Goal: Complete application form

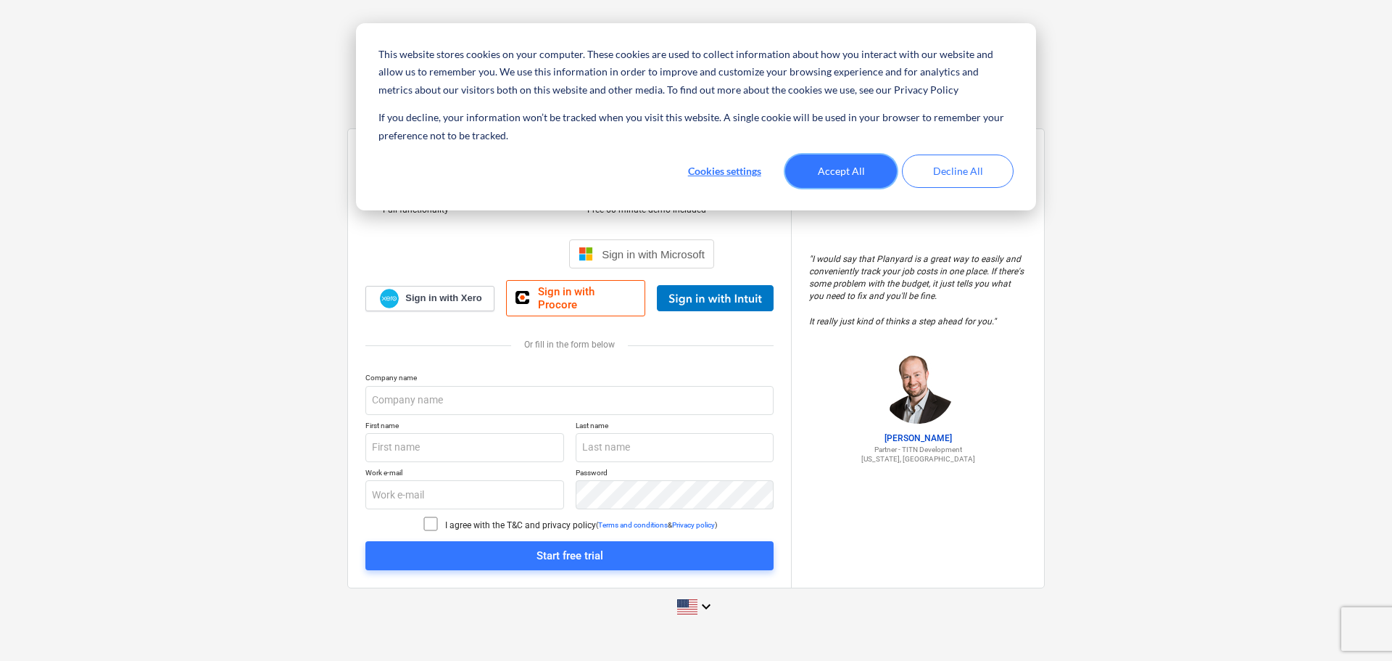
click at [858, 170] on button "Accept All" at bounding box center [841, 170] width 112 height 33
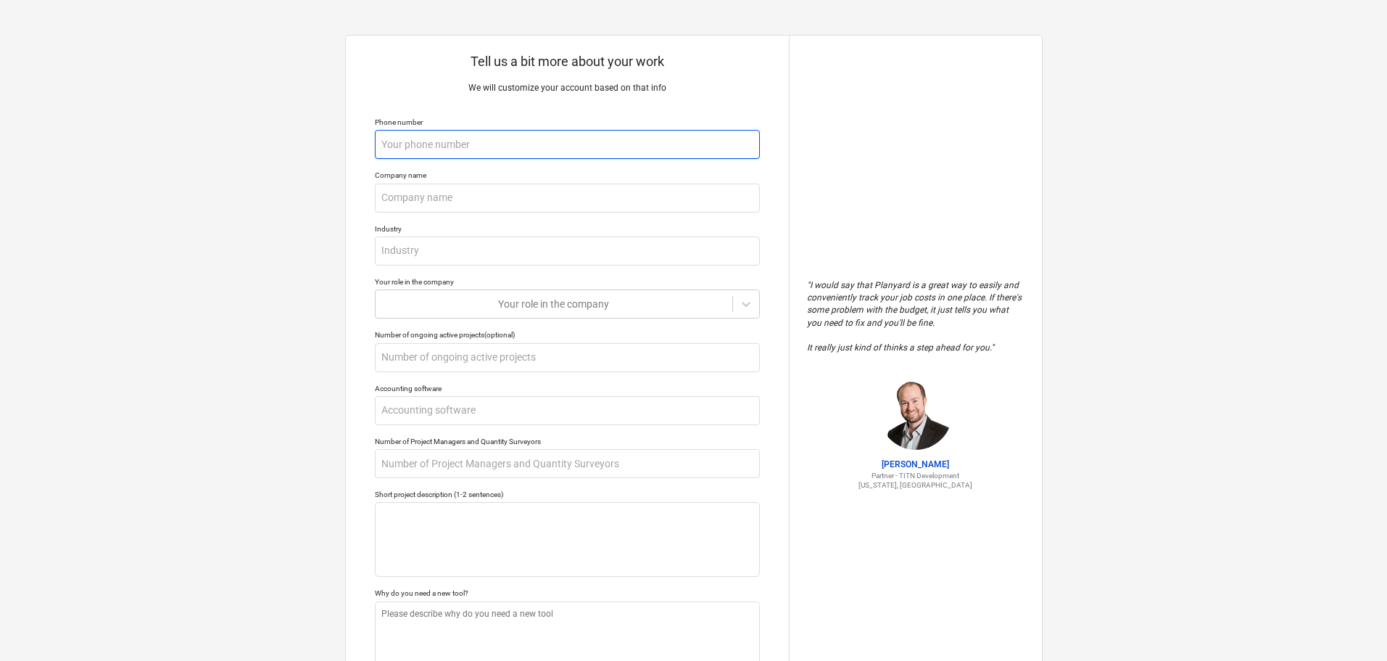
click at [432, 137] on input "text" at bounding box center [567, 144] width 385 height 29
type textarea "x"
type input "9"
type textarea "x"
type input "98"
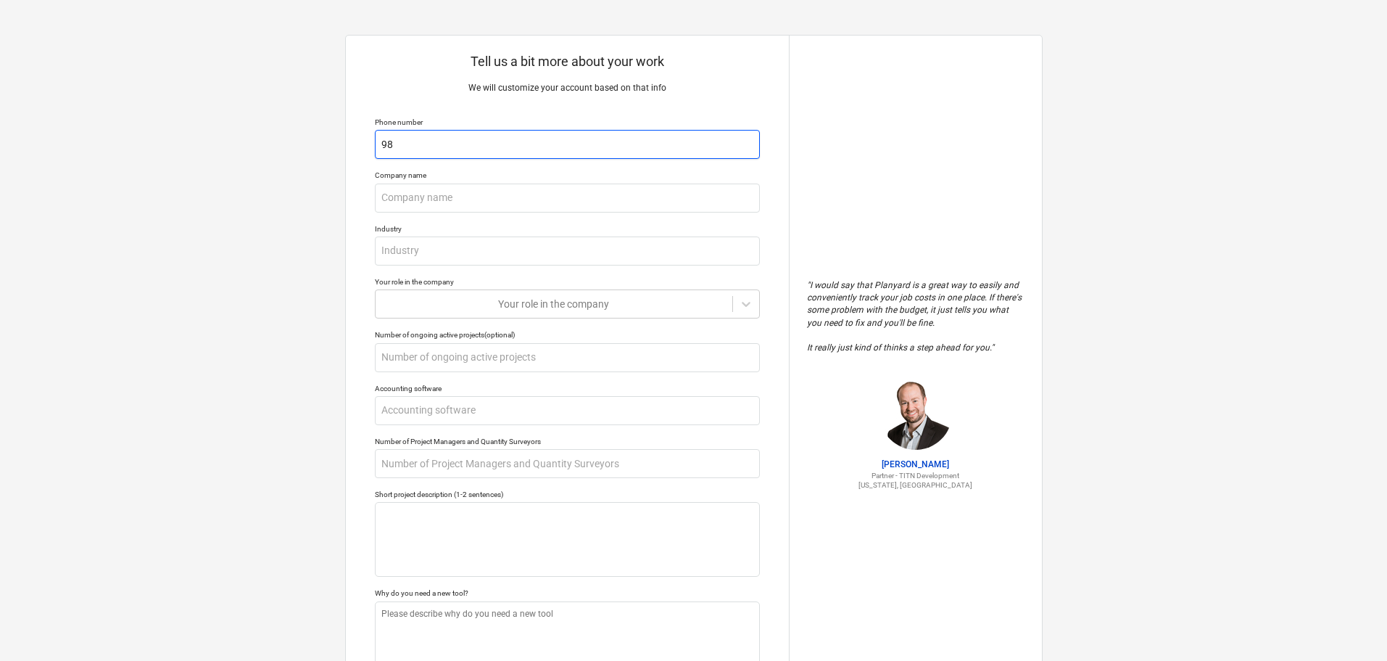
type textarea "x"
type input "984"
type textarea "x"
type input "9841"
type textarea "x"
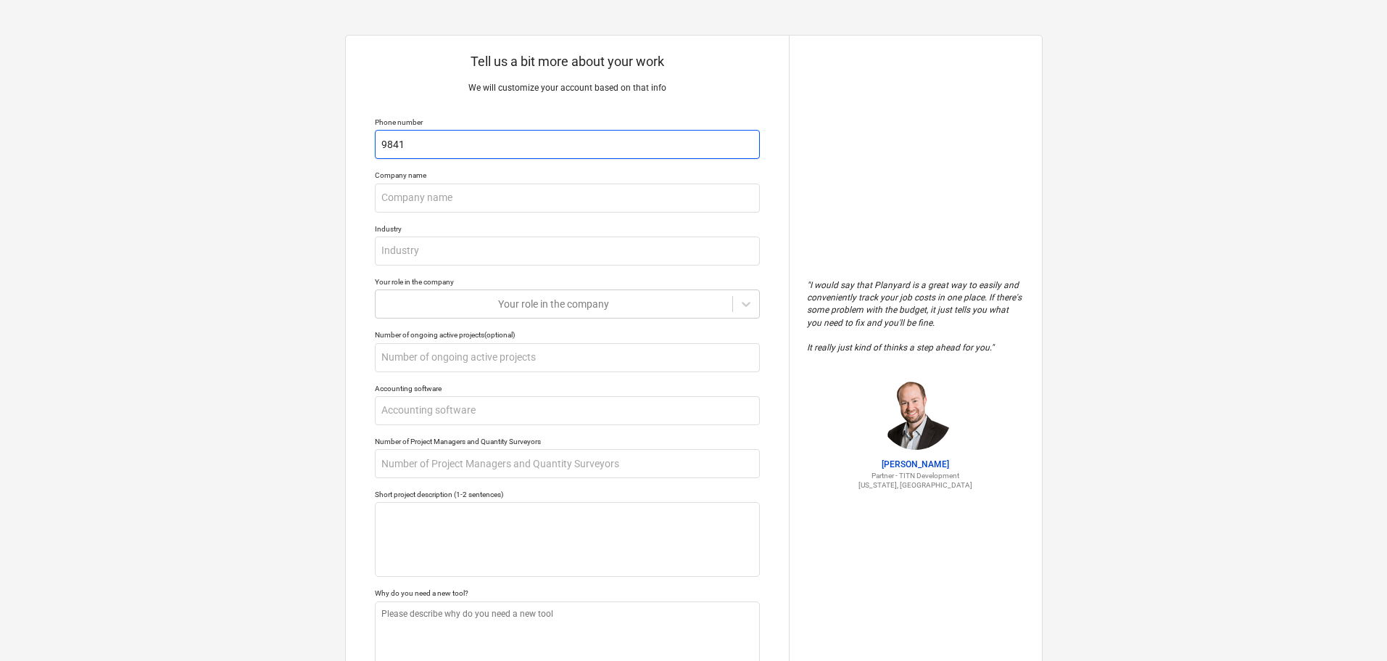
type input "98415"
type textarea "x"
type input "984151"
type textarea "x"
type input "9841516"
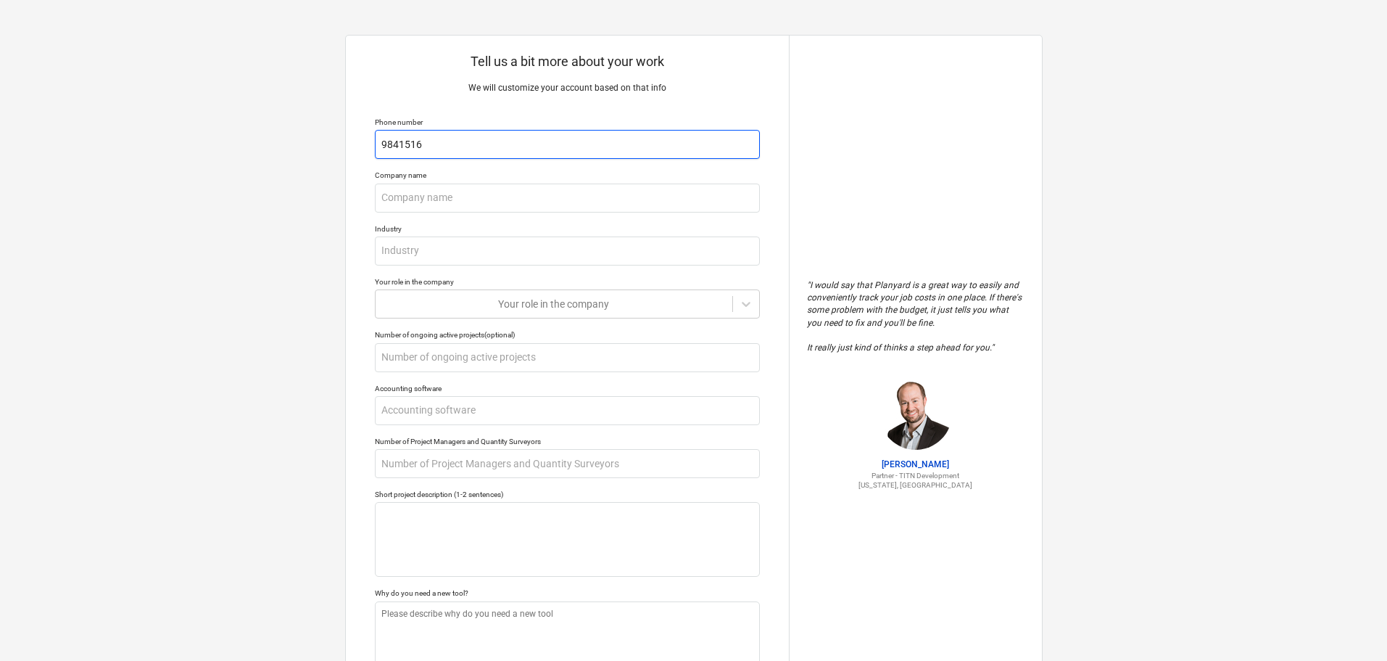
type textarea "x"
type input "98415164"
type textarea "x"
type input "984151648"
type textarea "x"
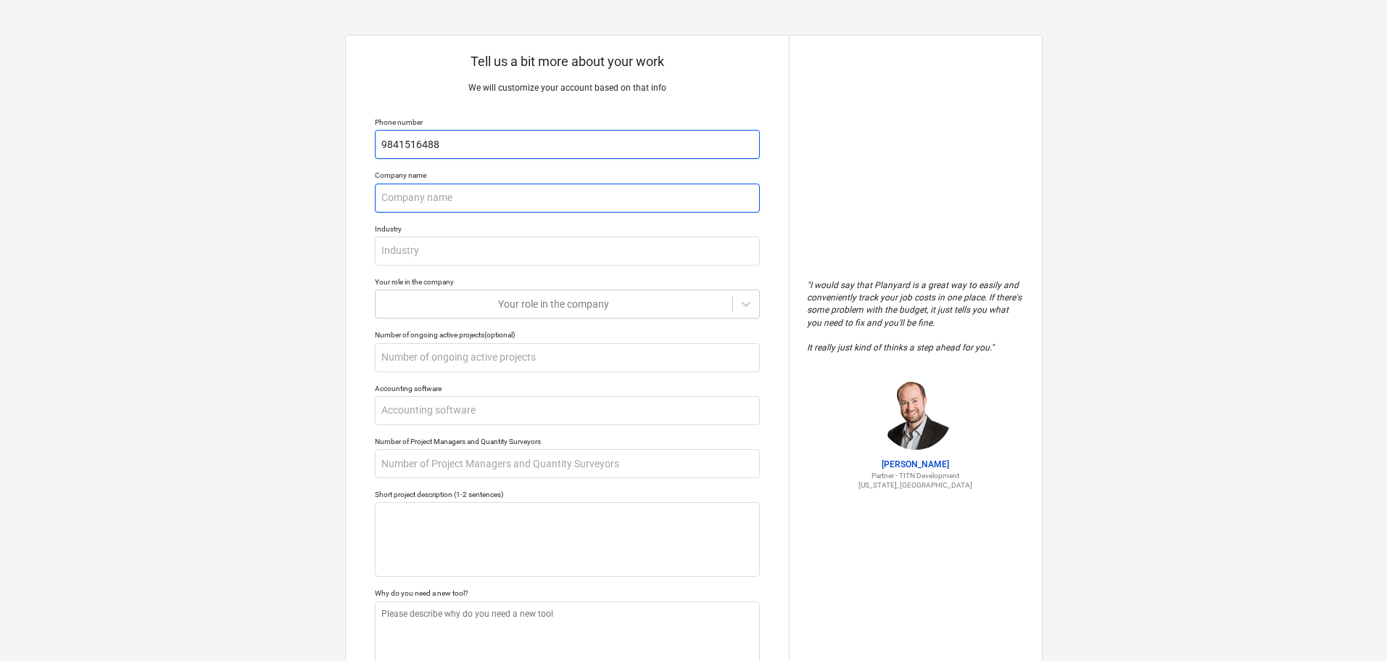
type input "9841516488"
click at [417, 196] on input "text" at bounding box center [567, 197] width 385 height 29
type textarea "x"
type input "G"
type textarea "x"
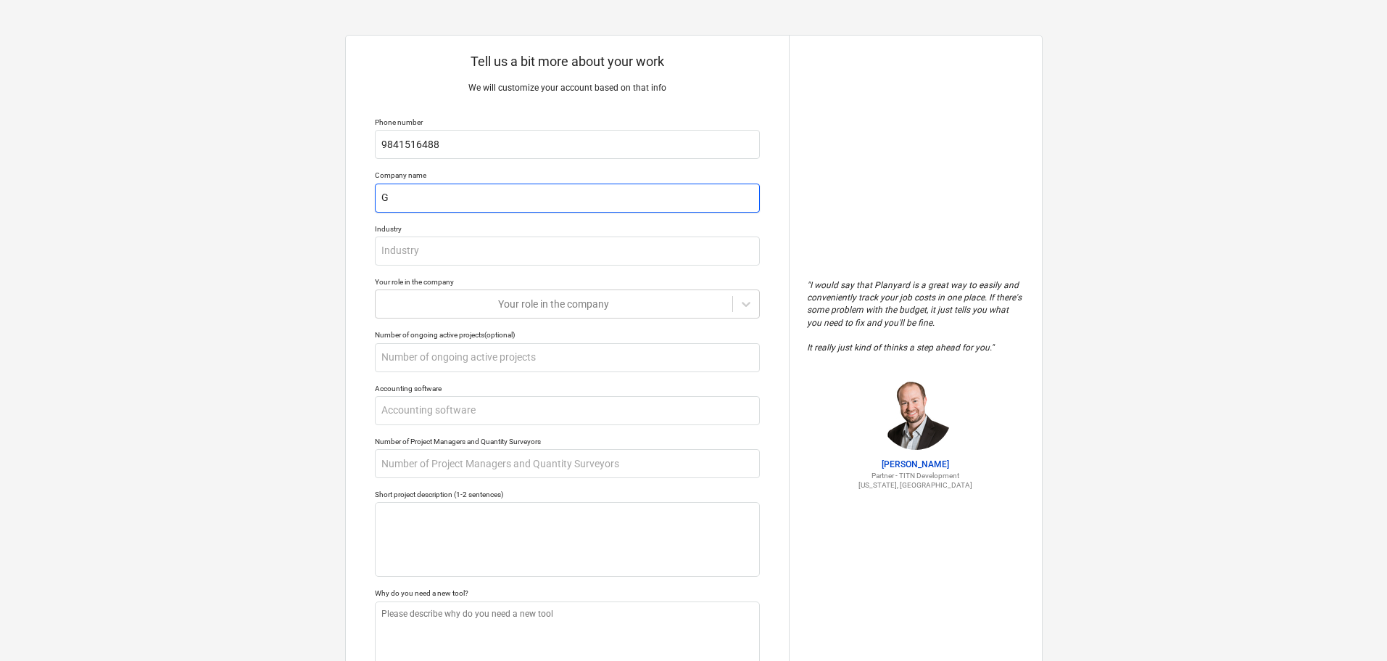
type input "GM"
type textarea "x"
type input "GMA"
type textarea "x"
type input "GMAS"
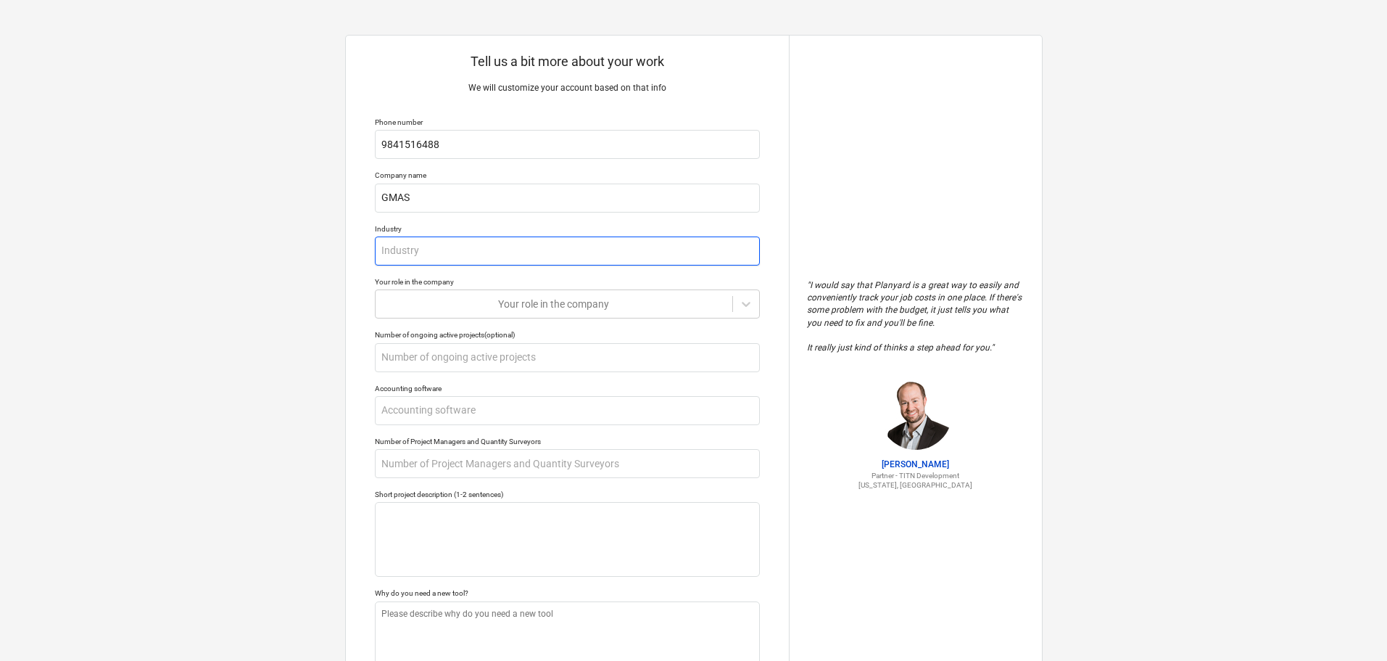
click at [418, 242] on input "text" at bounding box center [567, 250] width 385 height 29
type textarea "x"
type input "I"
type textarea "x"
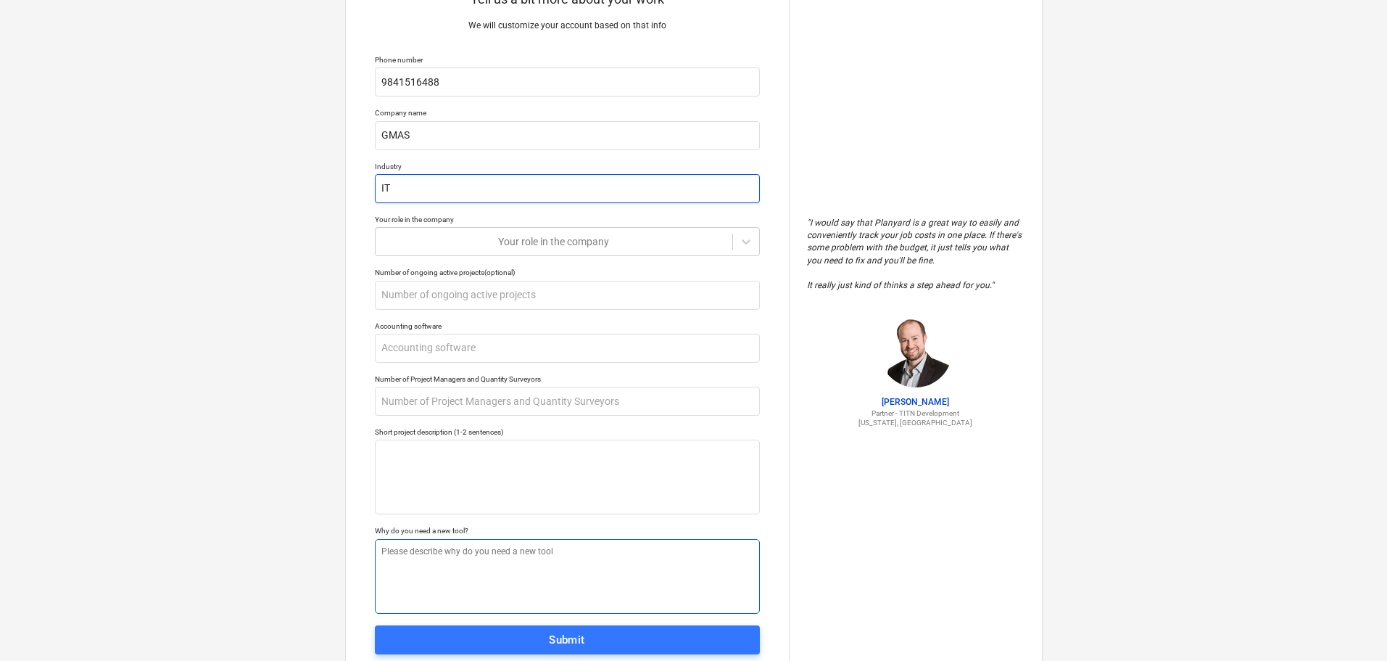
scroll to position [109, 0]
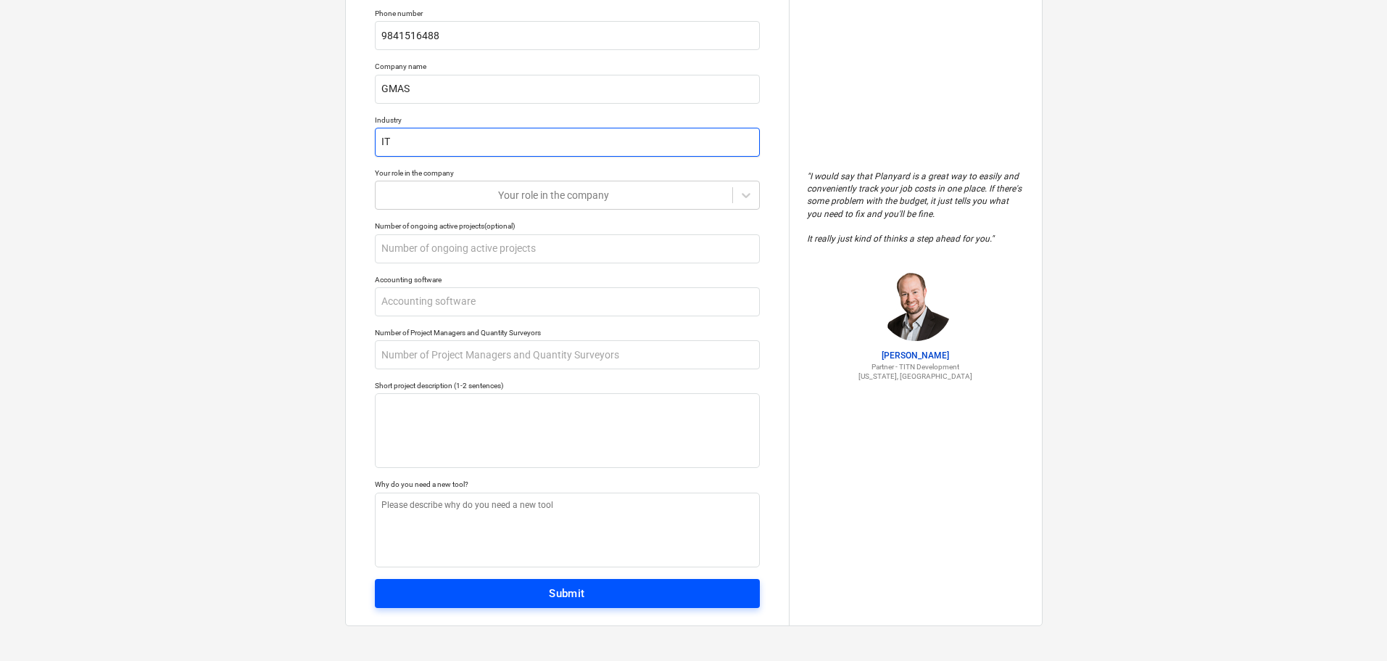
type input "IT"
click at [585, 588] on div "Submit" at bounding box center [567, 593] width 36 height 19
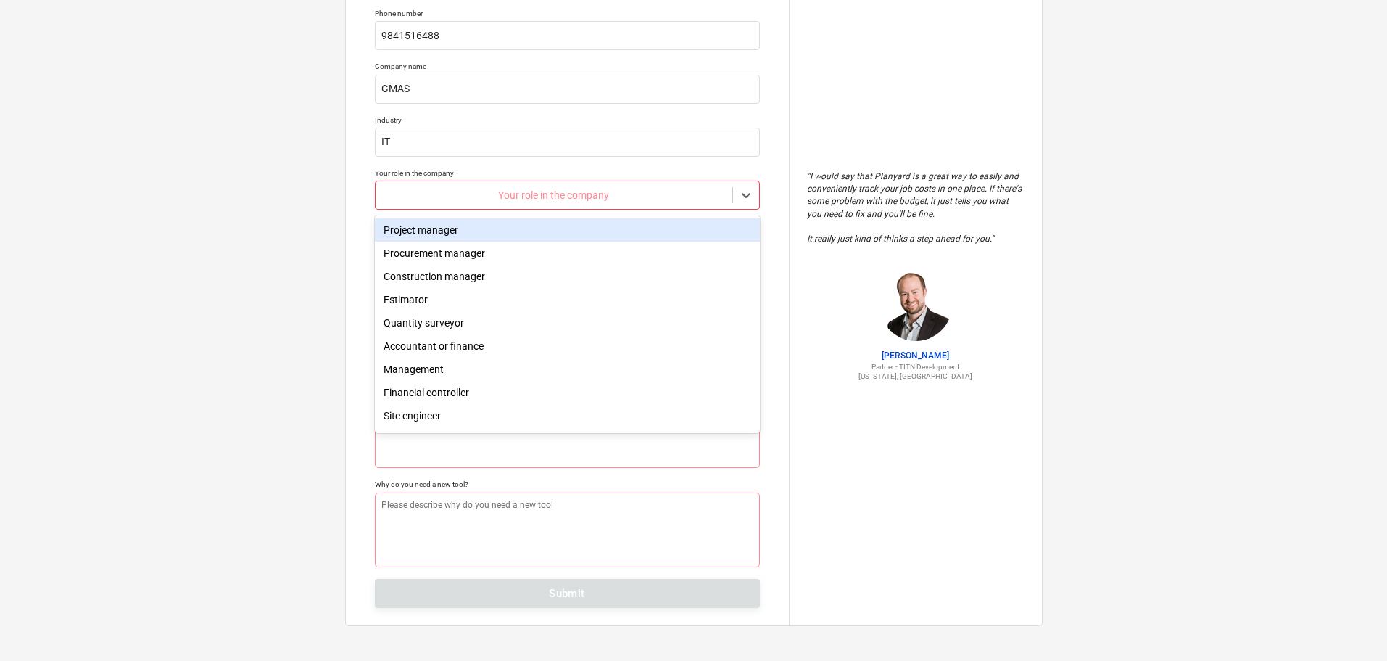
click at [567, 199] on div at bounding box center [554, 195] width 342 height 15
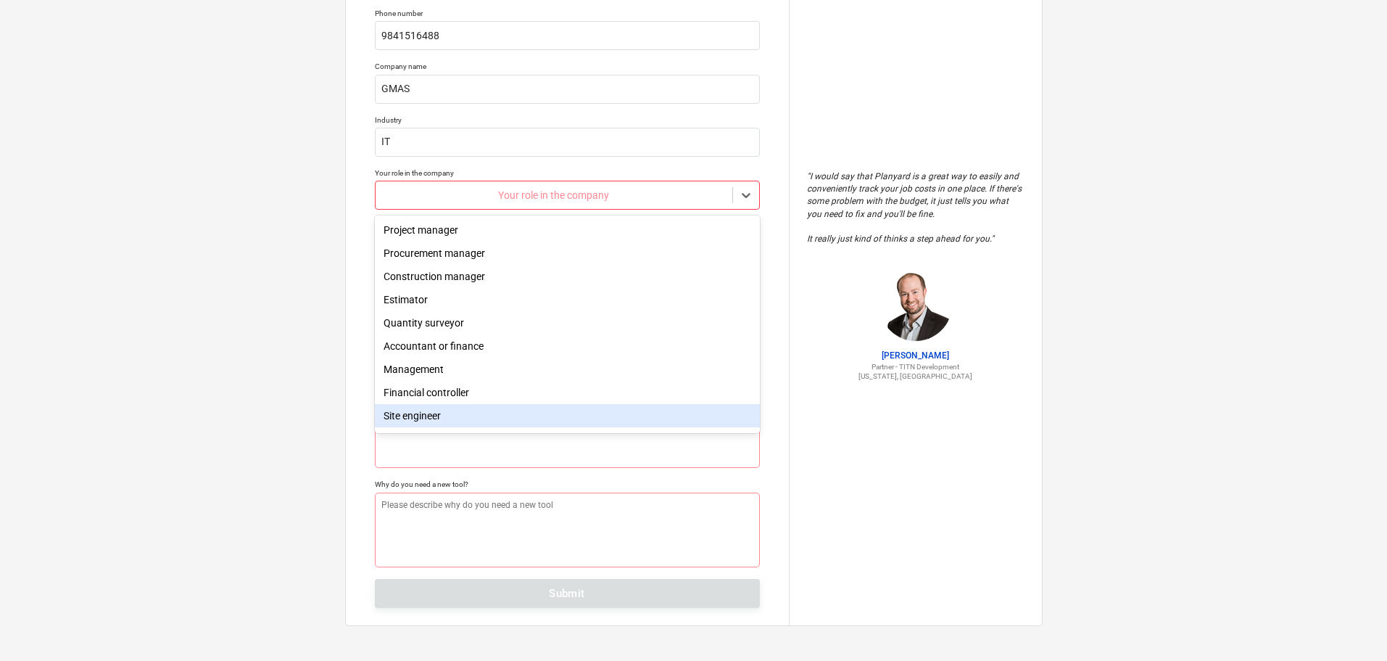
click at [478, 421] on div "Site engineer" at bounding box center [567, 415] width 385 height 23
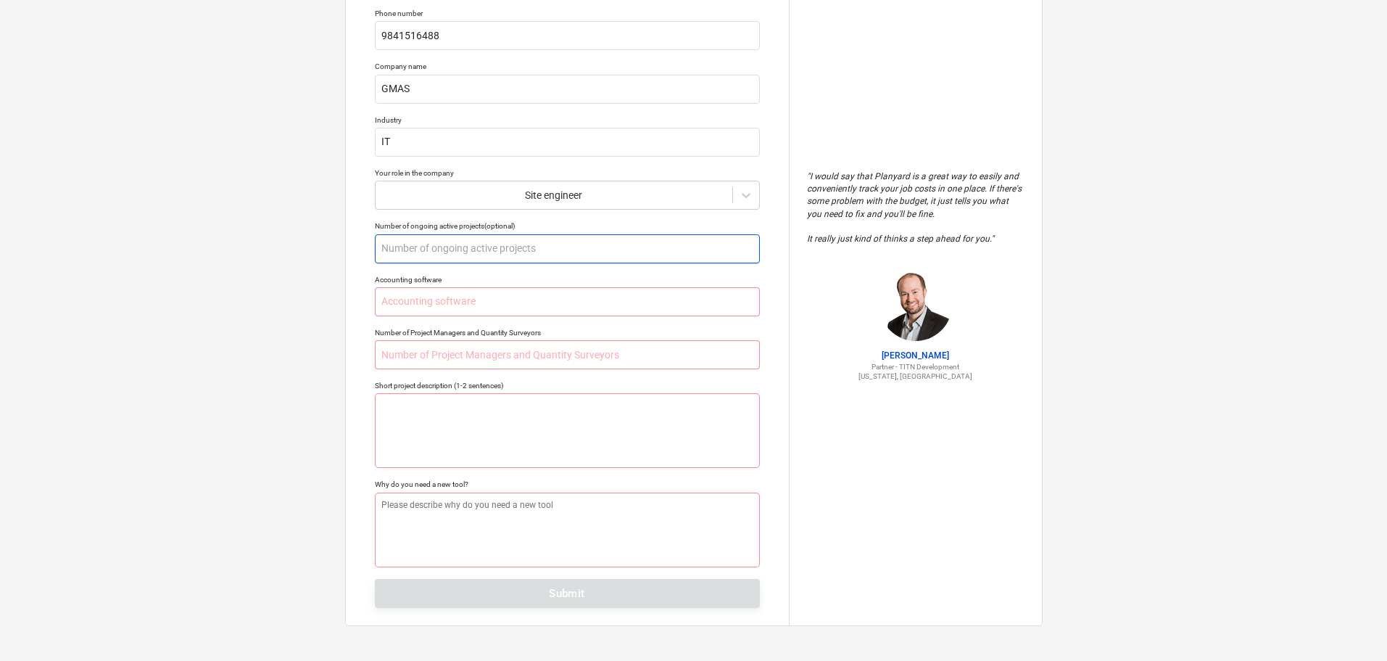
click at [472, 245] on input "text" at bounding box center [567, 248] width 385 height 29
type textarea "x"
type input "4"
click at [471, 299] on input "text" at bounding box center [567, 301] width 385 height 29
click at [562, 606] on div "Tell us a bit more about your work We will customize your account based on that…" at bounding box center [567, 276] width 443 height 698
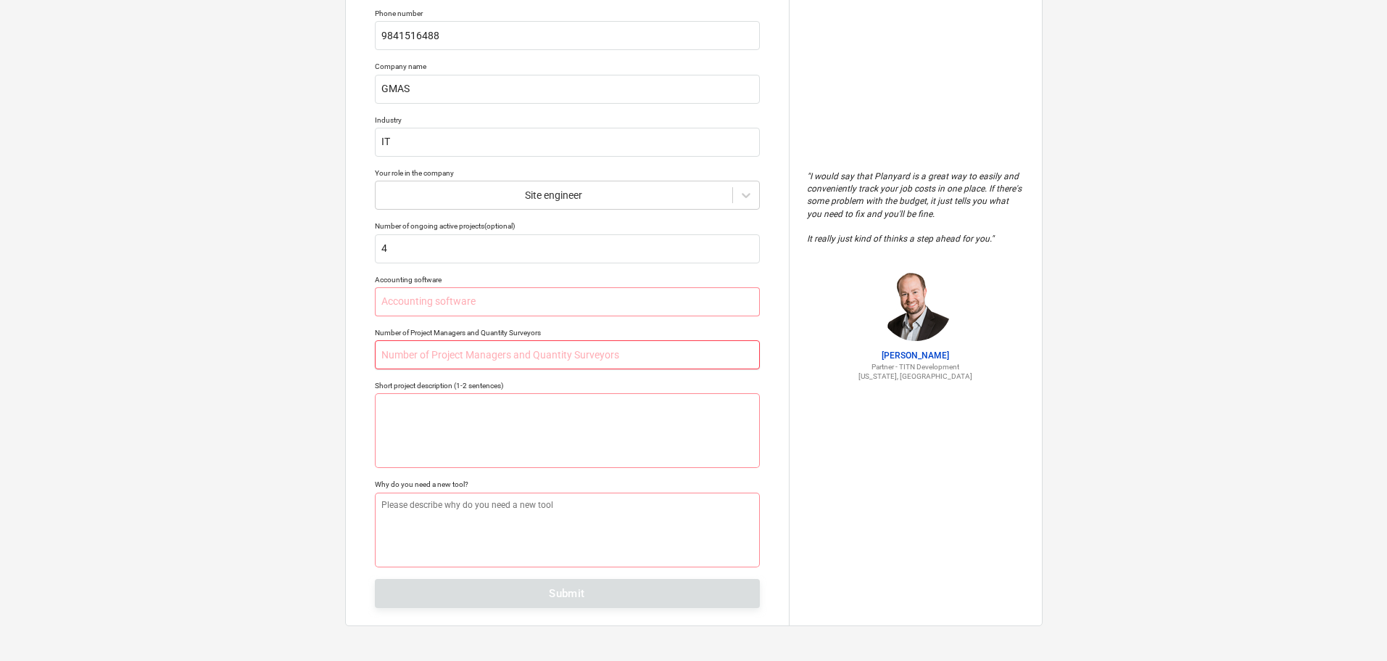
click at [486, 355] on input "text" at bounding box center [567, 354] width 385 height 29
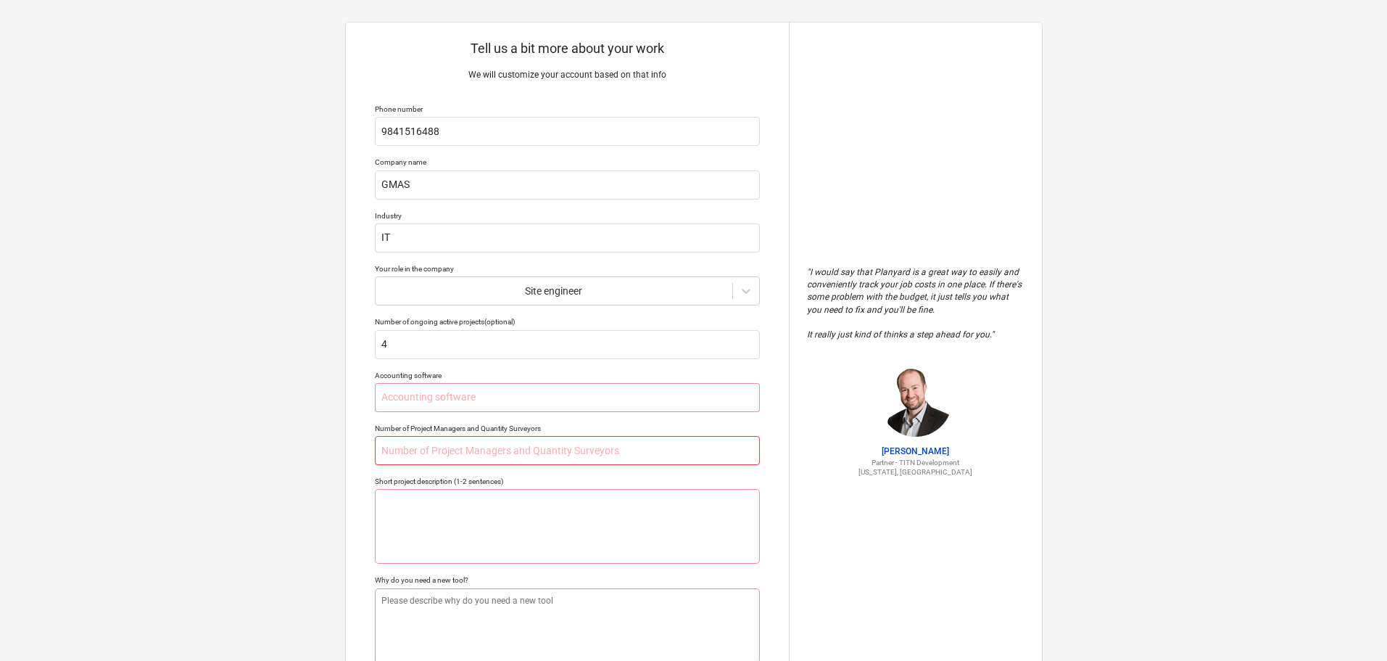
scroll to position [0, 0]
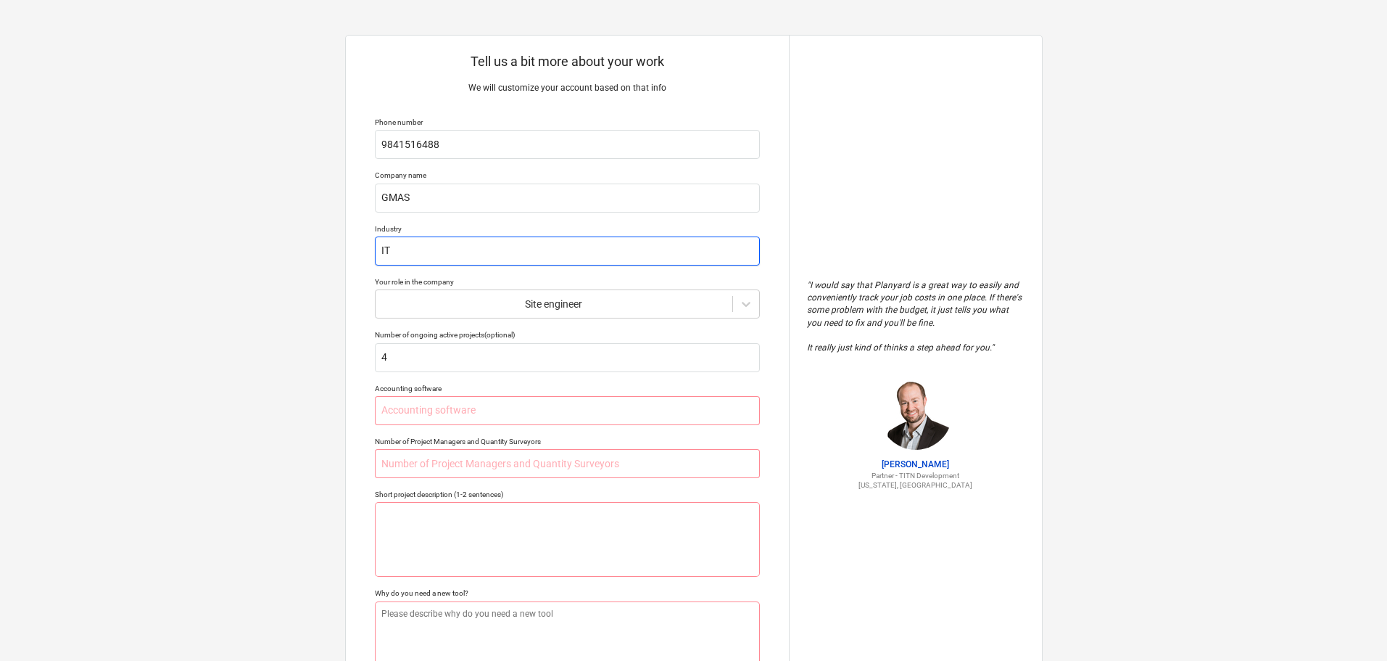
drag, startPoint x: 393, startPoint y: 250, endPoint x: 365, endPoint y: 247, distance: 28.5
click at [365, 247] on div "Tell us a bit more about your work We will customize your account based on that…" at bounding box center [567, 385] width 443 height 698
type textarea "x"
type input "C"
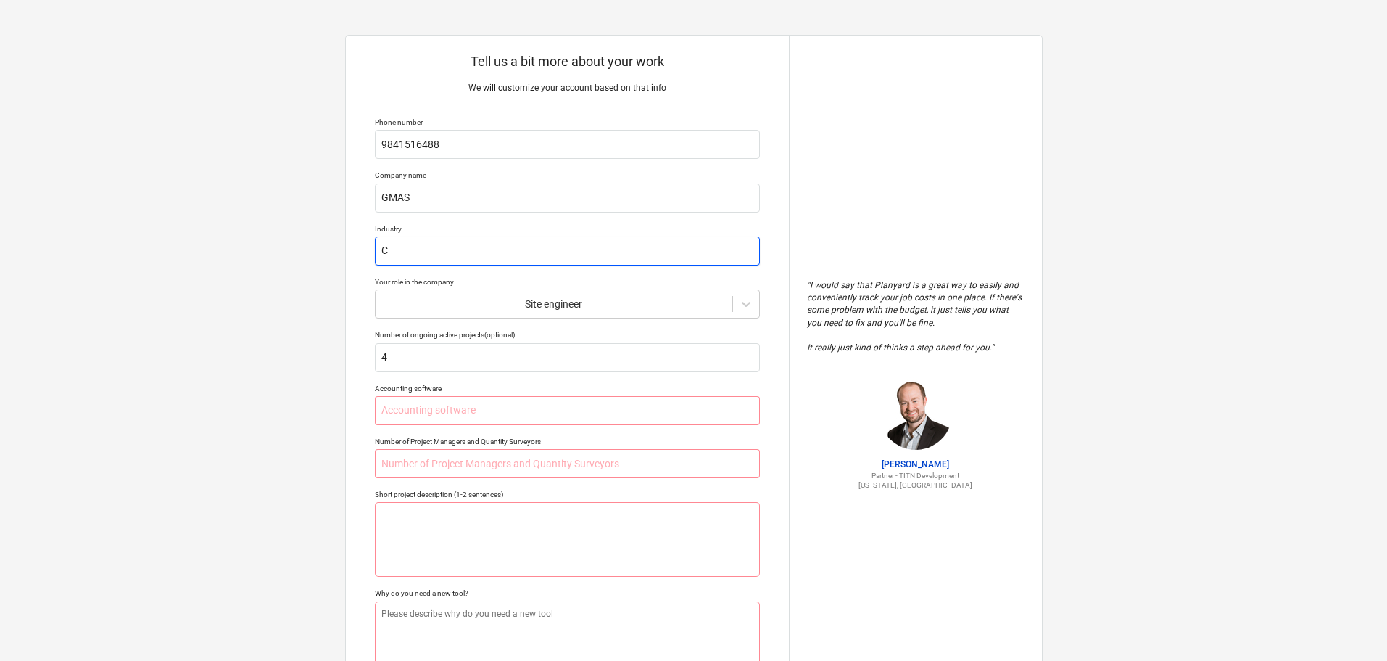
type textarea "x"
type input "Co"
type textarea "x"
type input "Con"
type textarea "x"
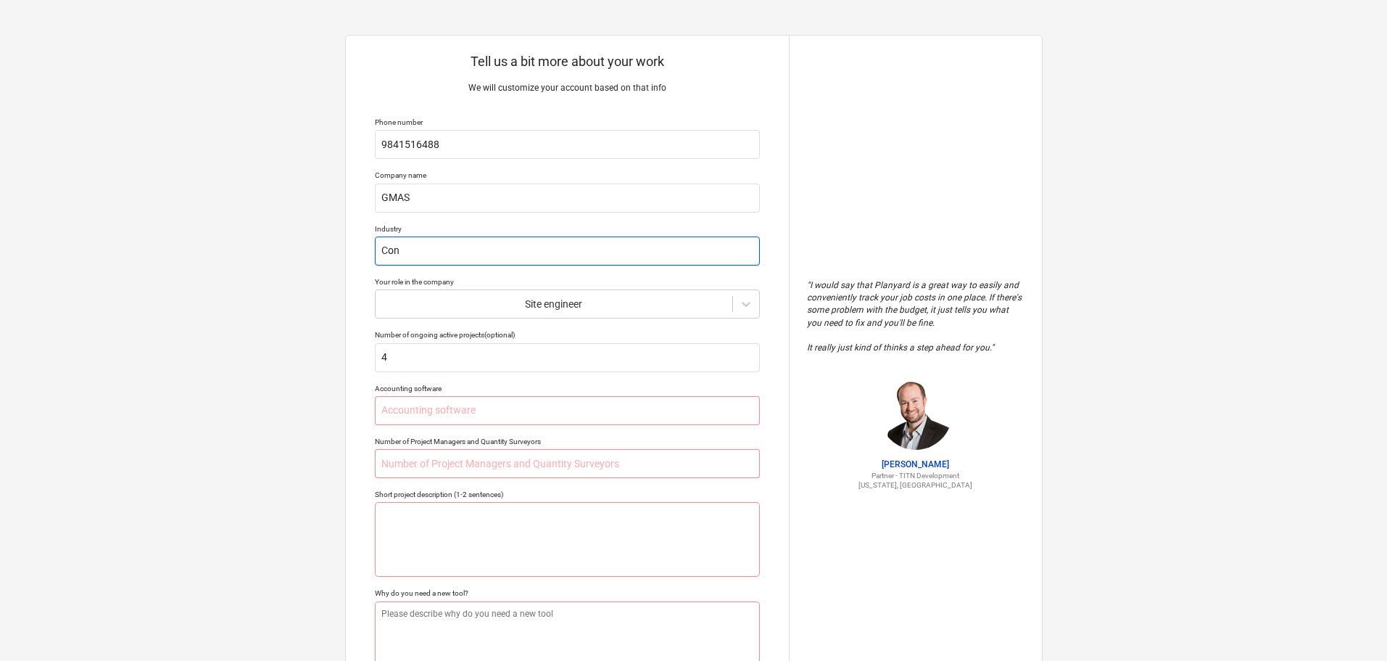
type input "Cons"
type textarea "x"
type input "Const"
type textarea "x"
type input "Constr"
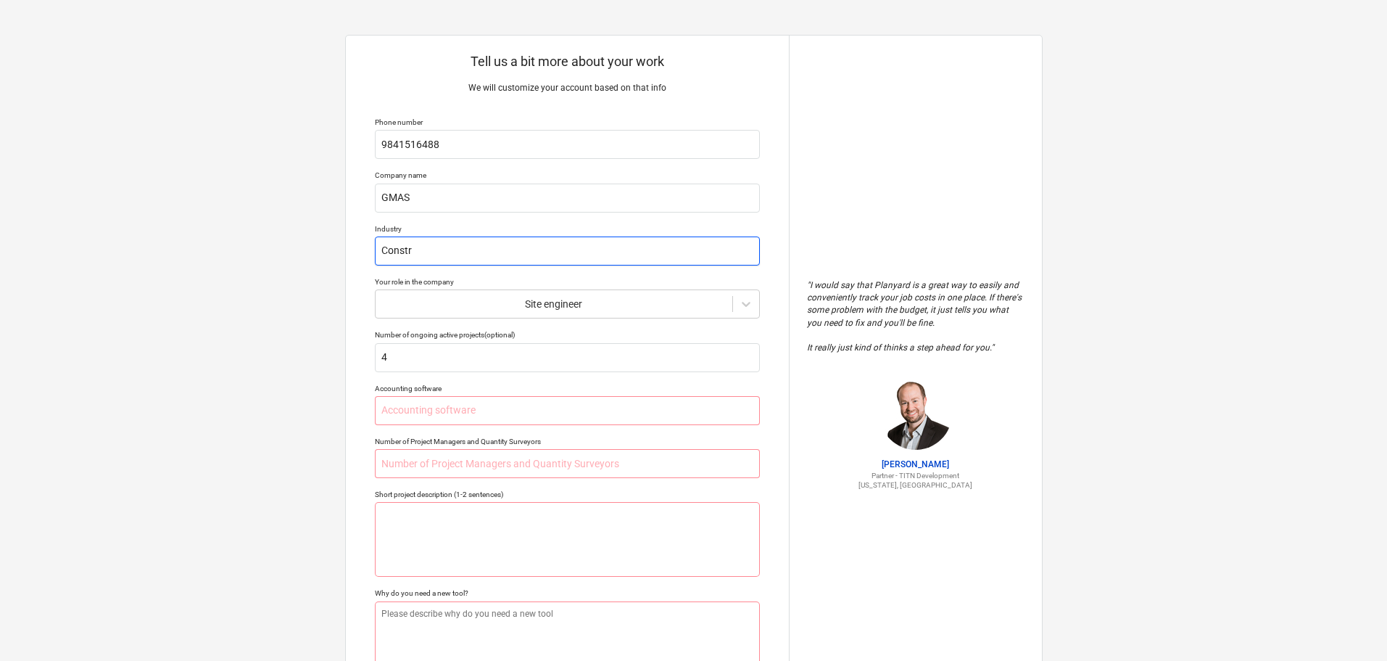
type textarea "x"
type input "Constru"
type textarea "x"
type input "Construc"
type textarea "x"
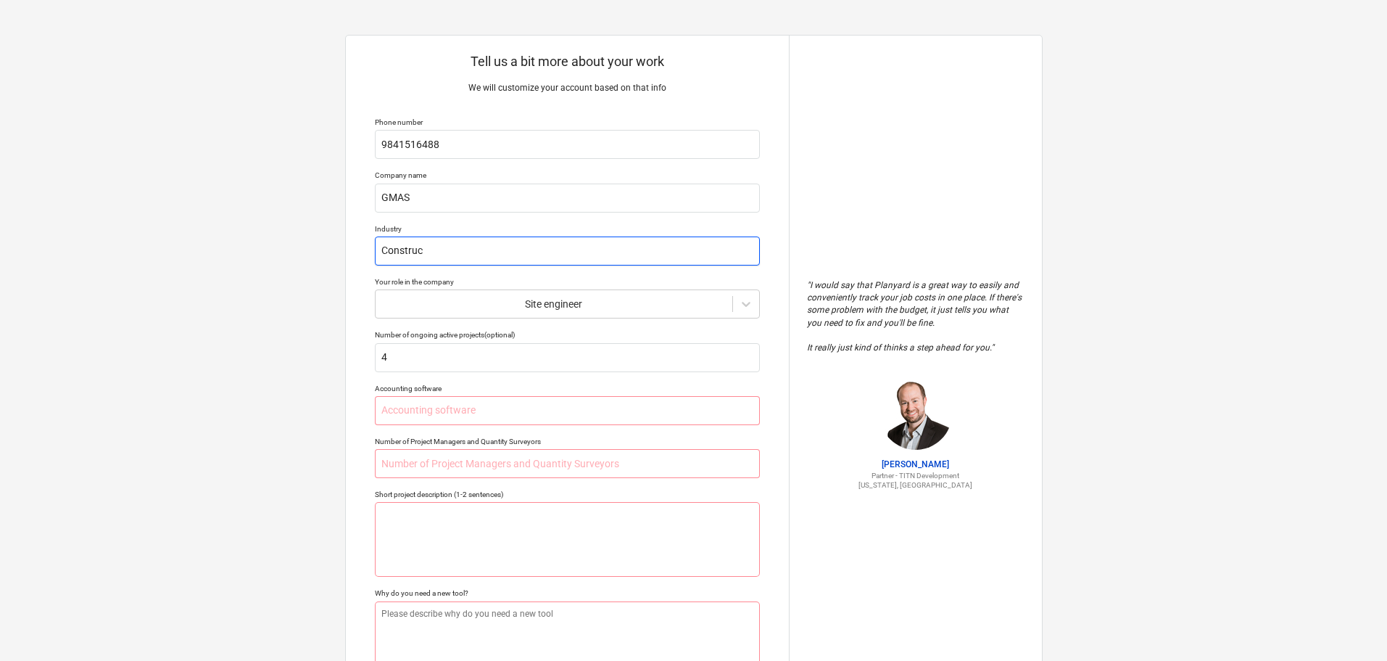
type input "Construct"
type textarea "x"
type input "Constructi"
type textarea "x"
type input "Constructio"
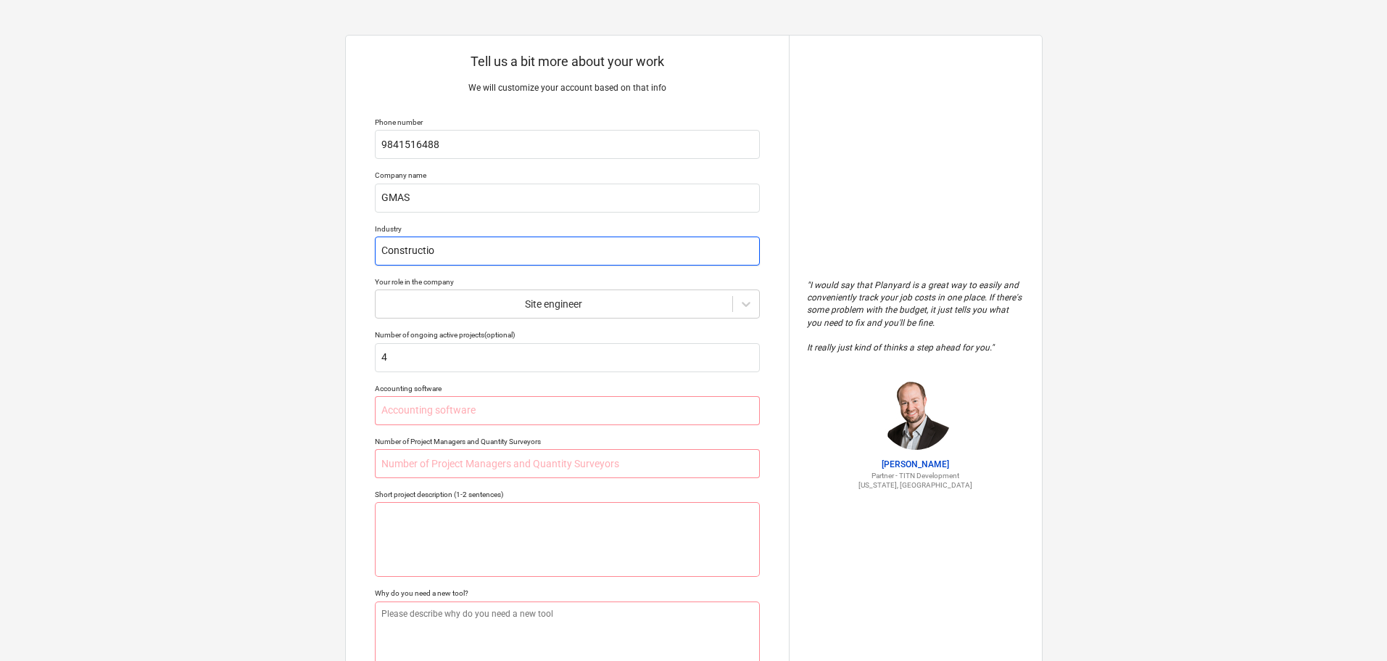
type textarea "x"
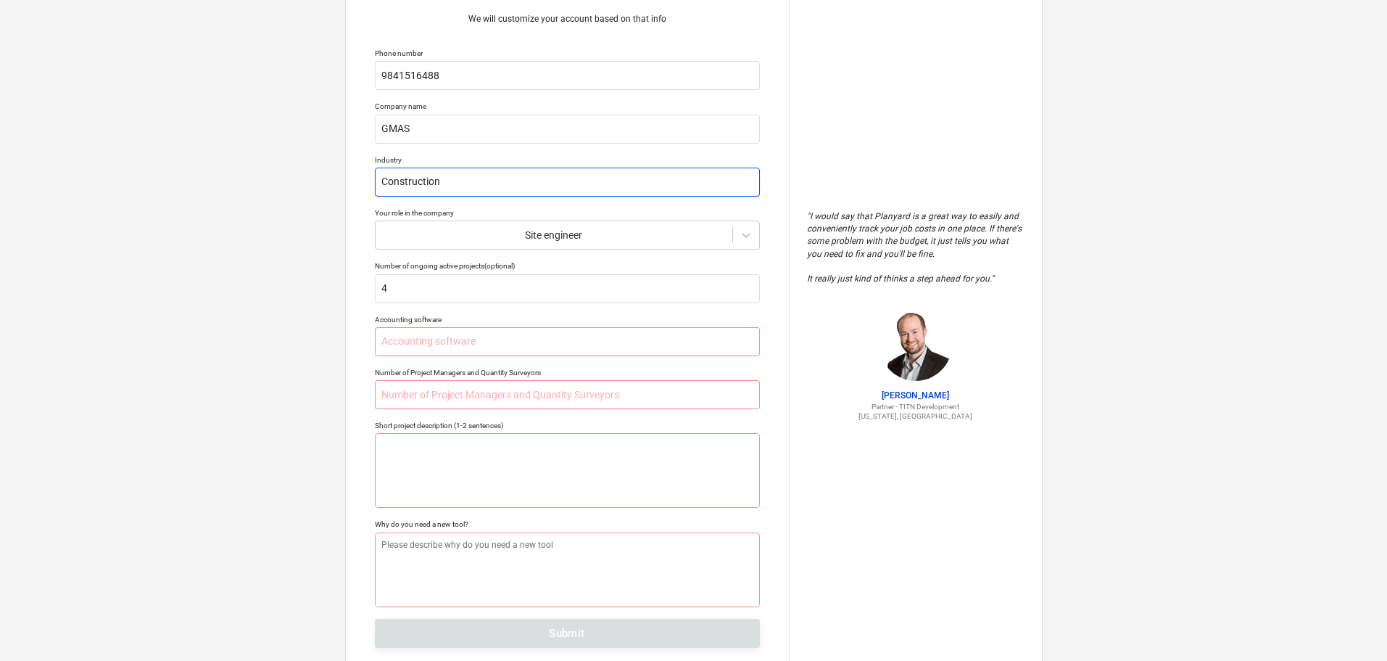
scroll to position [73, 0]
type input "Construction"
click at [511, 331] on input "text" at bounding box center [567, 337] width 385 height 29
type textarea "x"
type input "E"
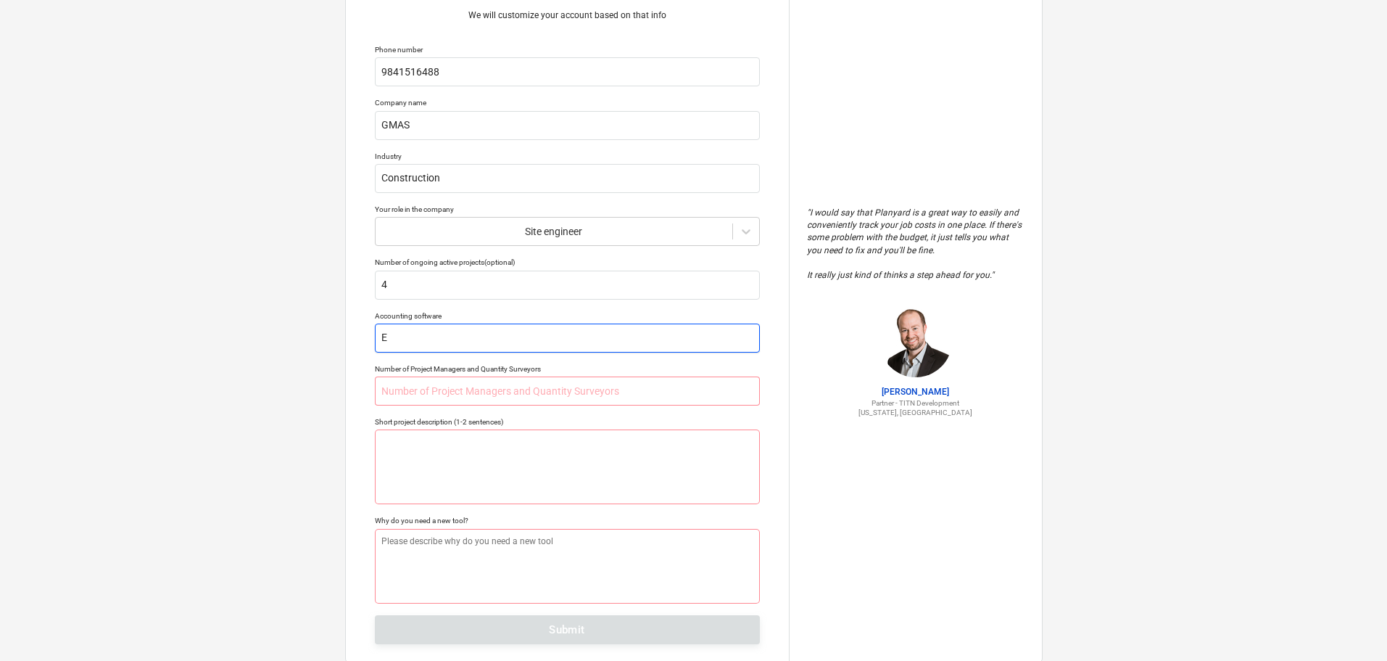
type textarea "x"
type input "Ex"
type textarea "x"
type input "Exc"
type textarea "x"
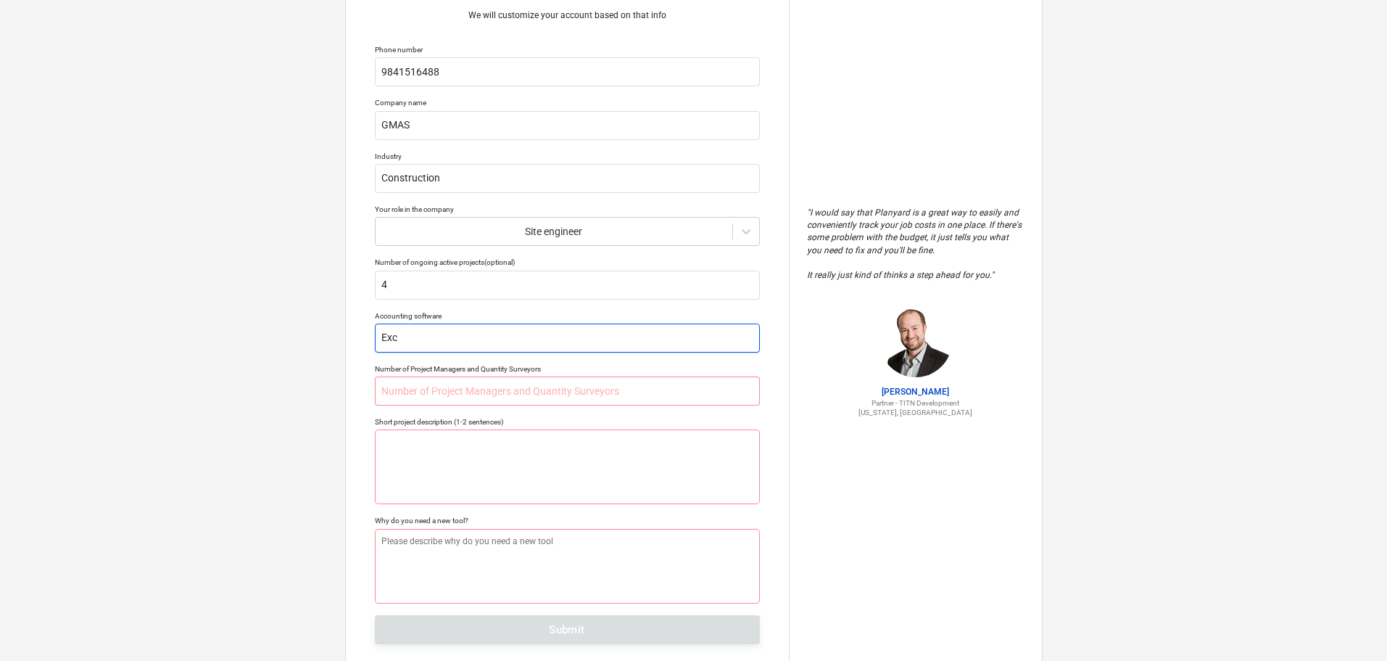
type input "Exce"
type textarea "x"
type input "Excel"
click at [518, 396] on input "text" at bounding box center [567, 390] width 385 height 29
type textarea "x"
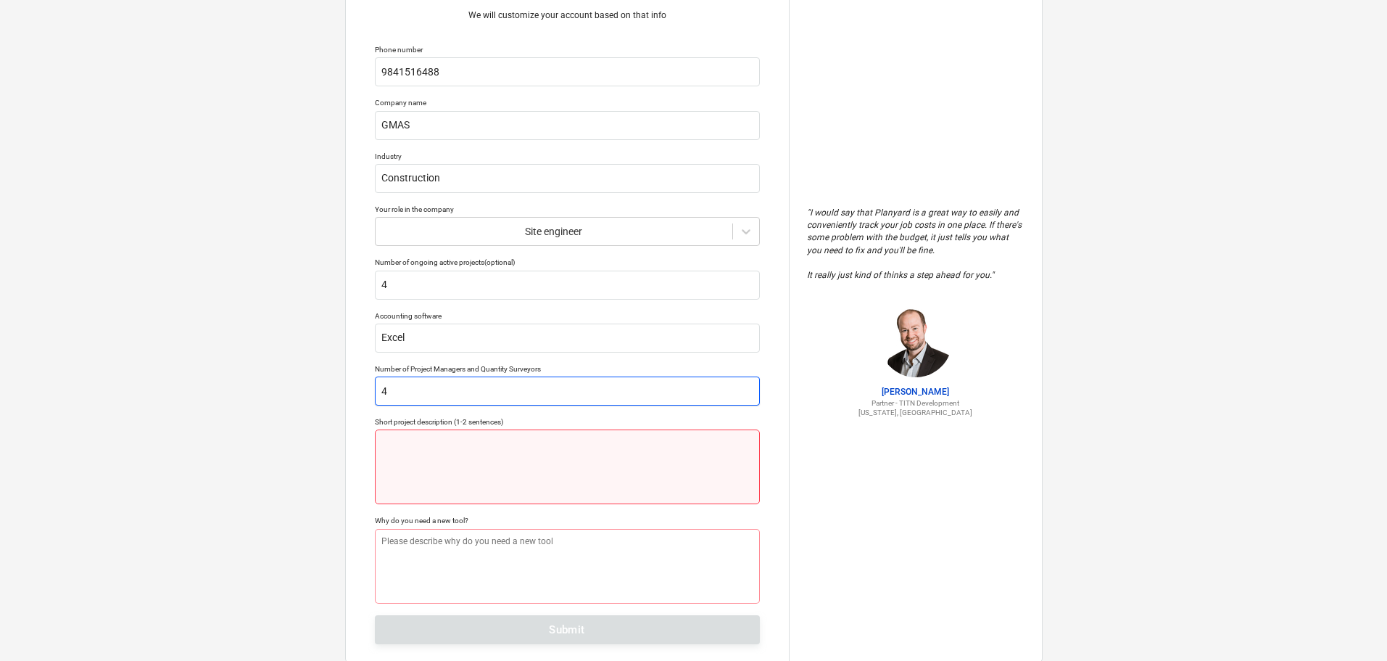
type input "4"
click at [744, 463] on textarea at bounding box center [567, 466] width 385 height 75
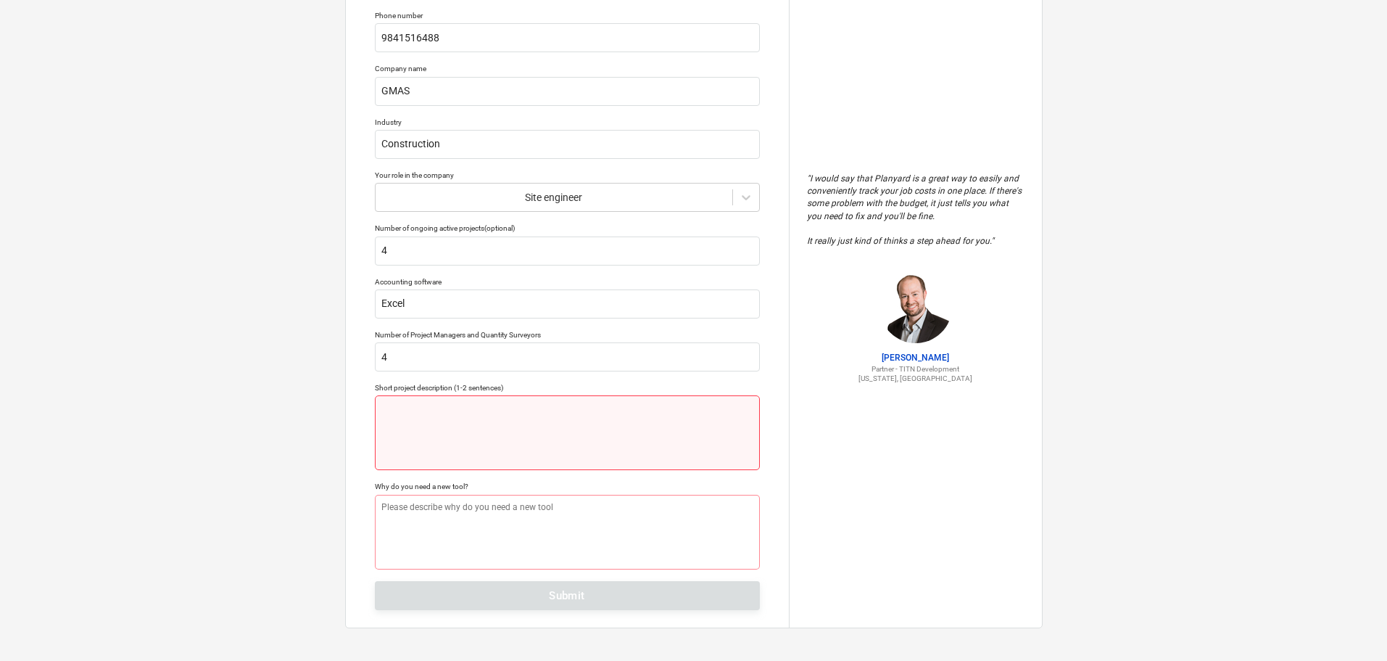
scroll to position [109, 0]
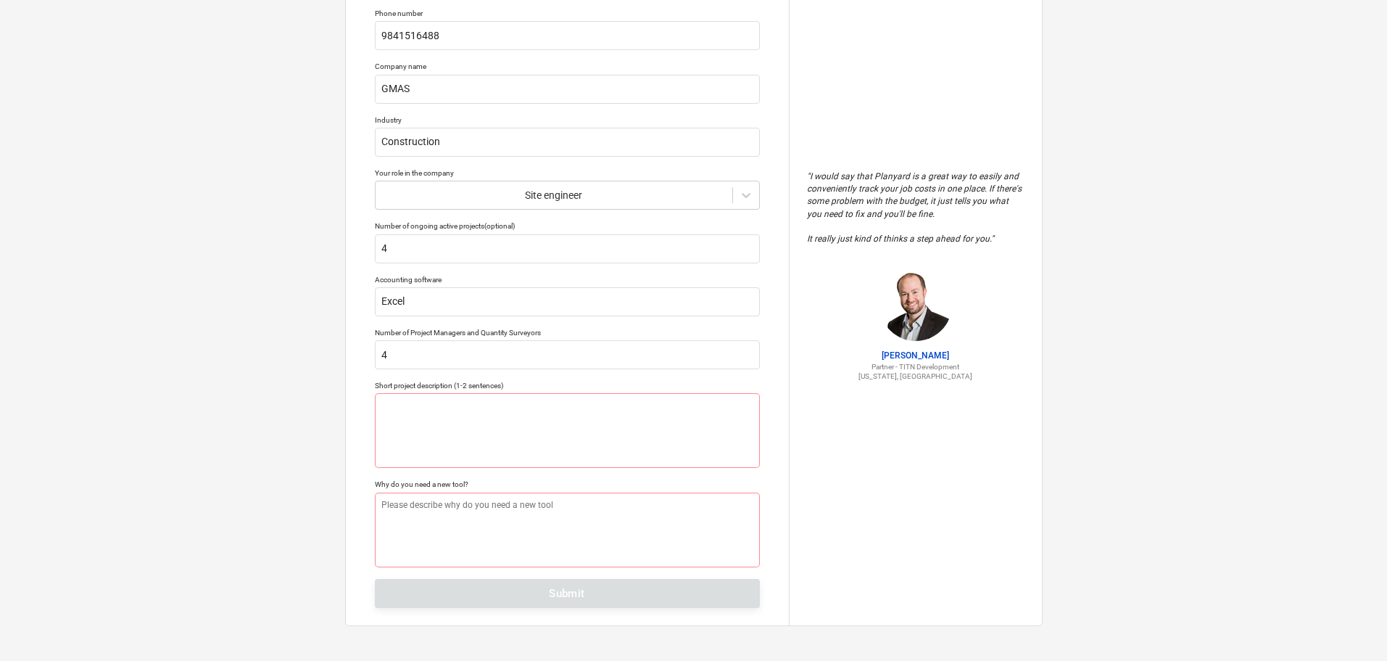
drag, startPoint x: 624, startPoint y: 600, endPoint x: 575, endPoint y: 542, distance: 75.6
click at [624, 600] on div "Tell us a bit more about your work We will customize your account based on that…" at bounding box center [567, 276] width 443 height 698
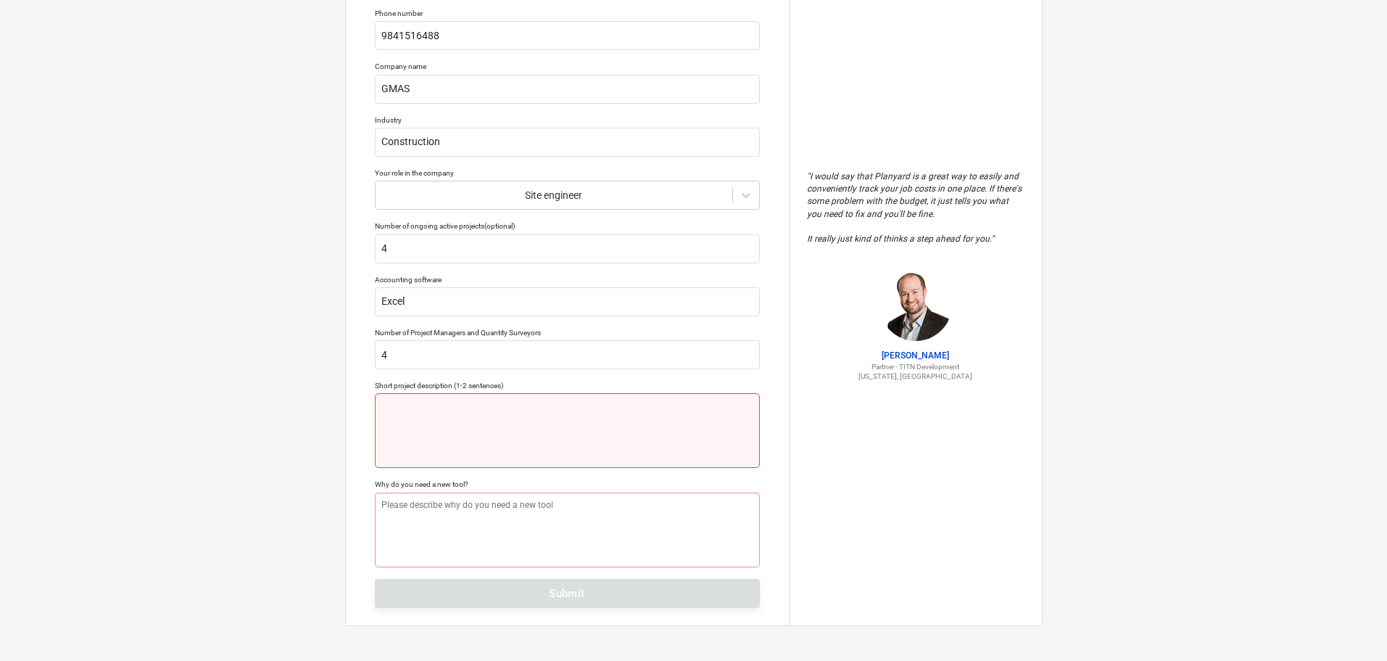
click at [475, 431] on textarea at bounding box center [567, 430] width 385 height 75
type textarea "x"
type textarea "C"
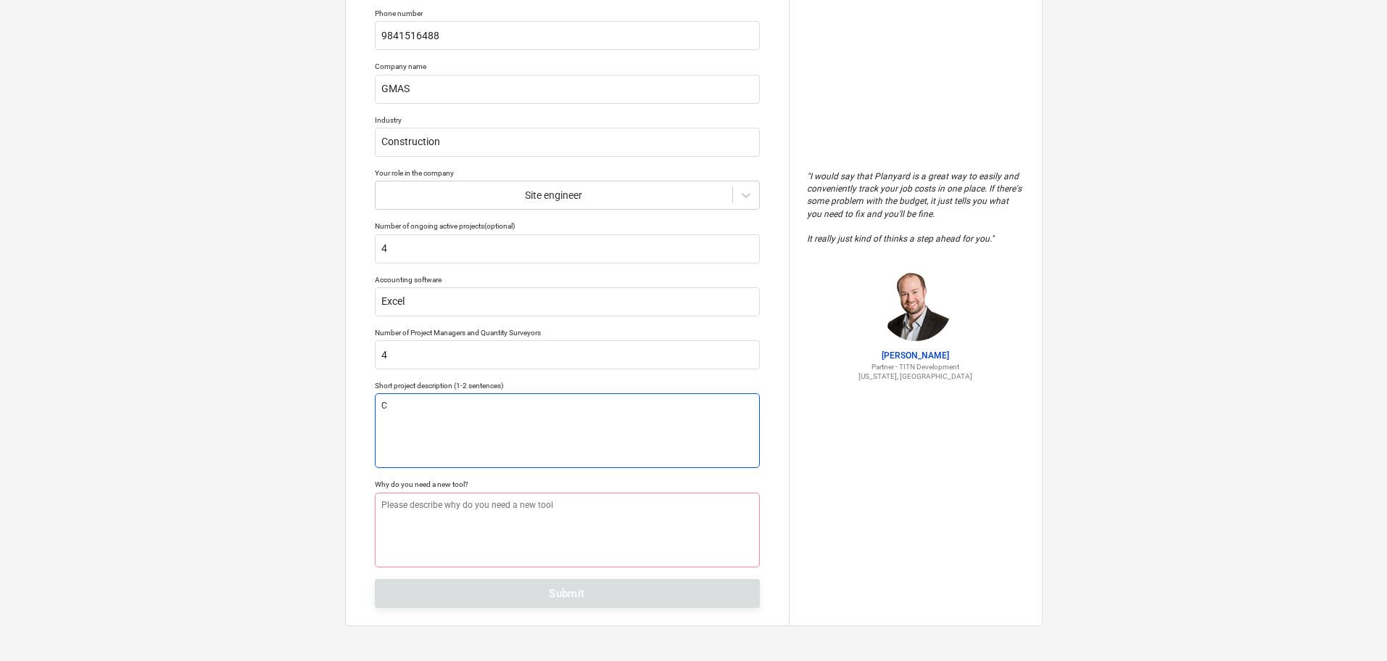
type textarea "x"
type textarea "Co"
type textarea "x"
type textarea "Con"
type textarea "x"
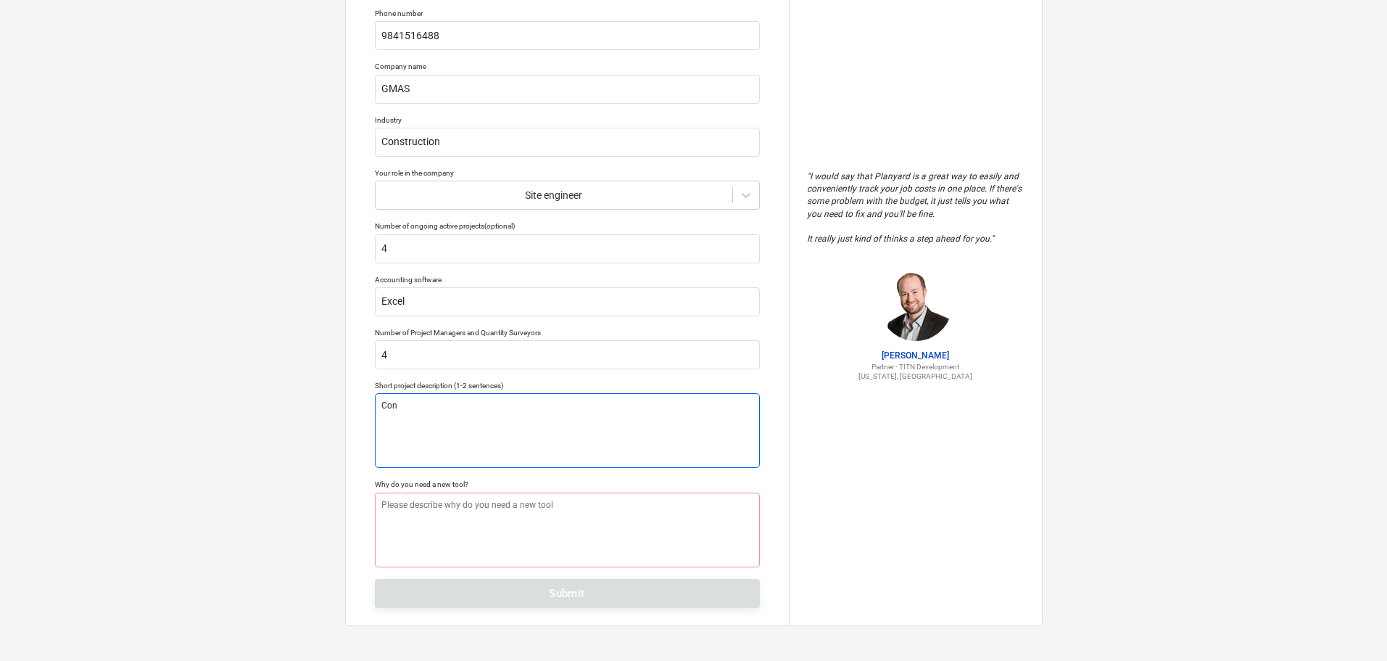
type textarea "Cons"
type textarea "x"
type textarea "Const"
type textarea "x"
type textarea "Constr"
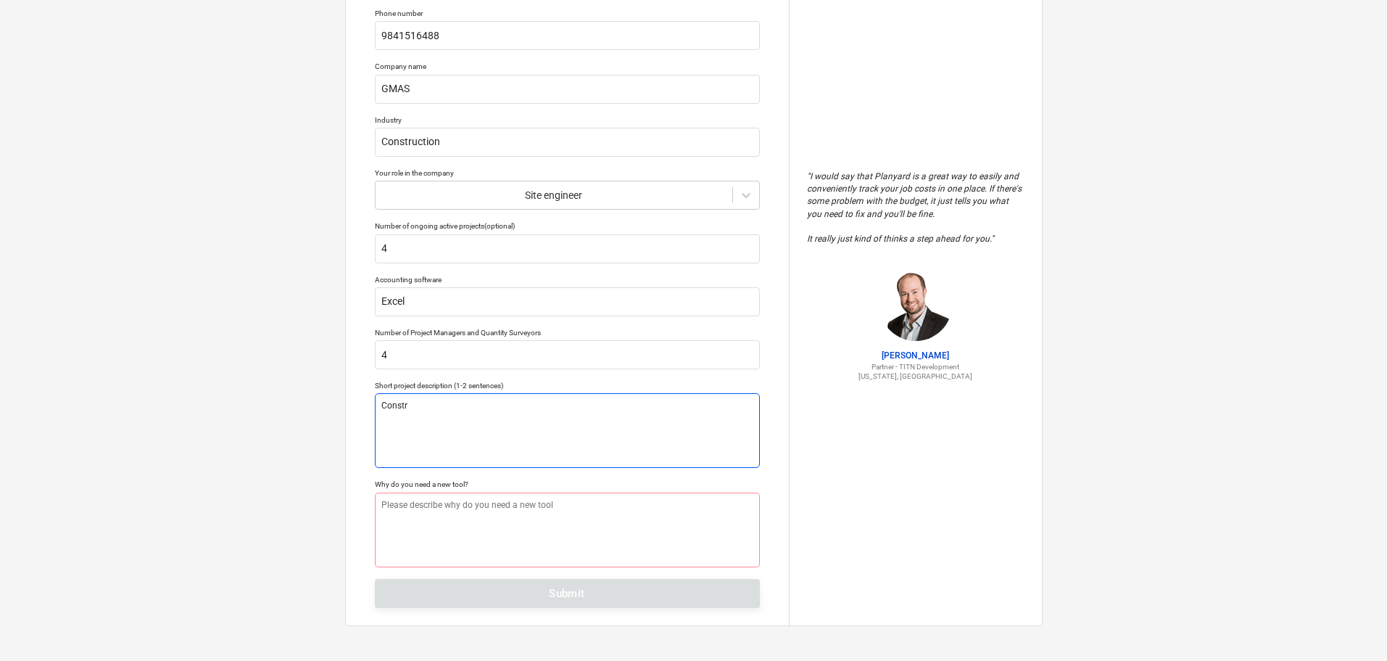
type textarea "x"
type textarea "Constru"
type textarea "x"
type textarea "Construc"
type textarea "x"
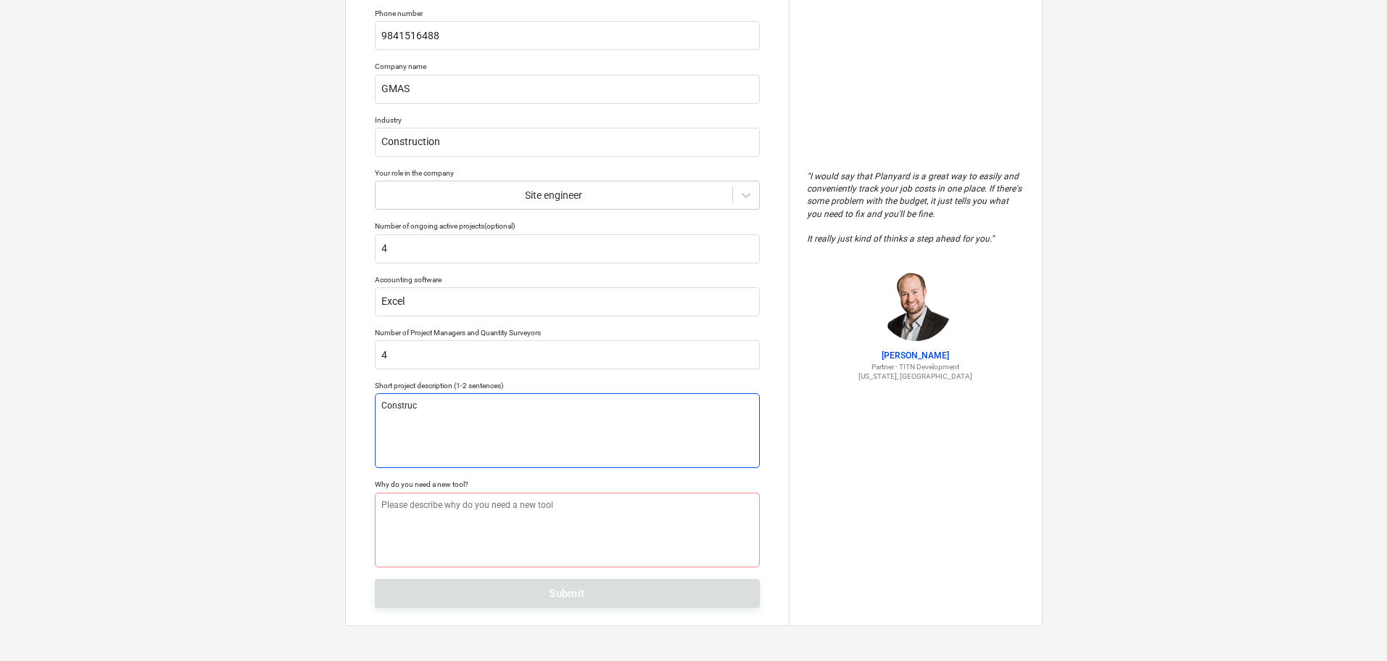
type textarea "Construct"
type textarea "x"
type textarea "Constructi"
type textarea "x"
type textarea "Constructin"
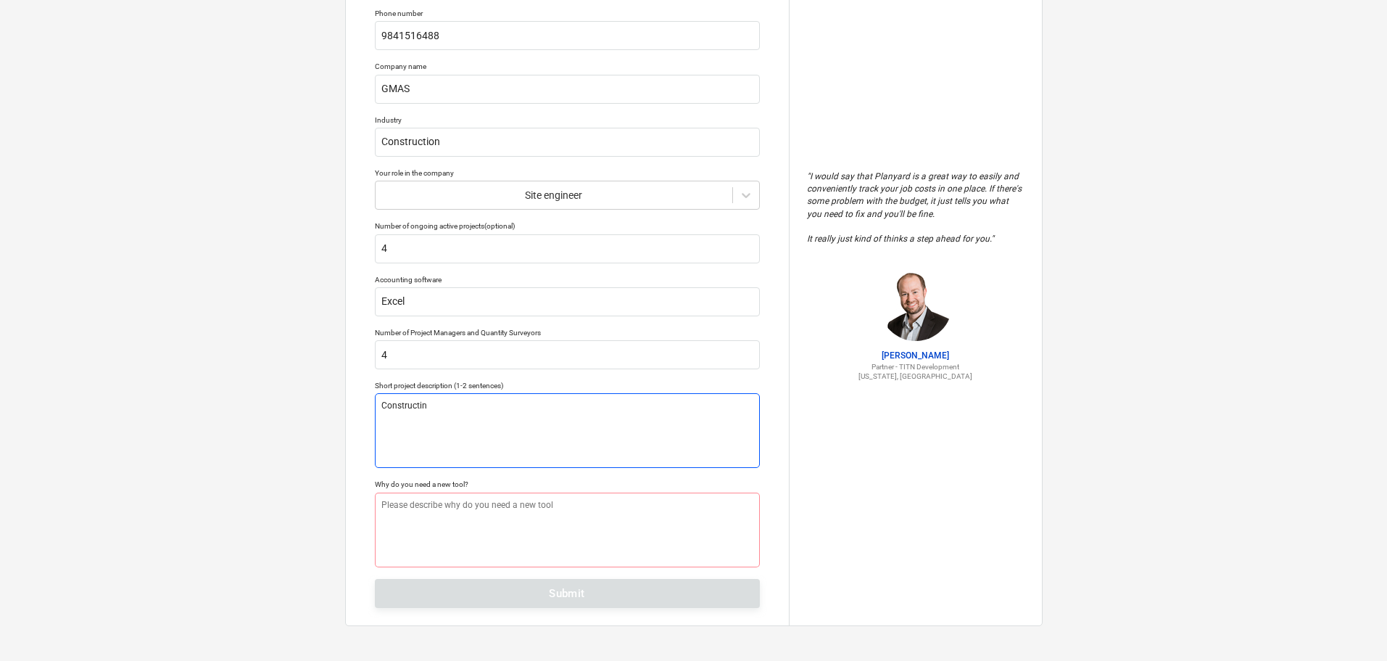
type textarea "x"
type textarea "Constructi"
type textarea "x"
type textarea "Constructio"
type textarea "x"
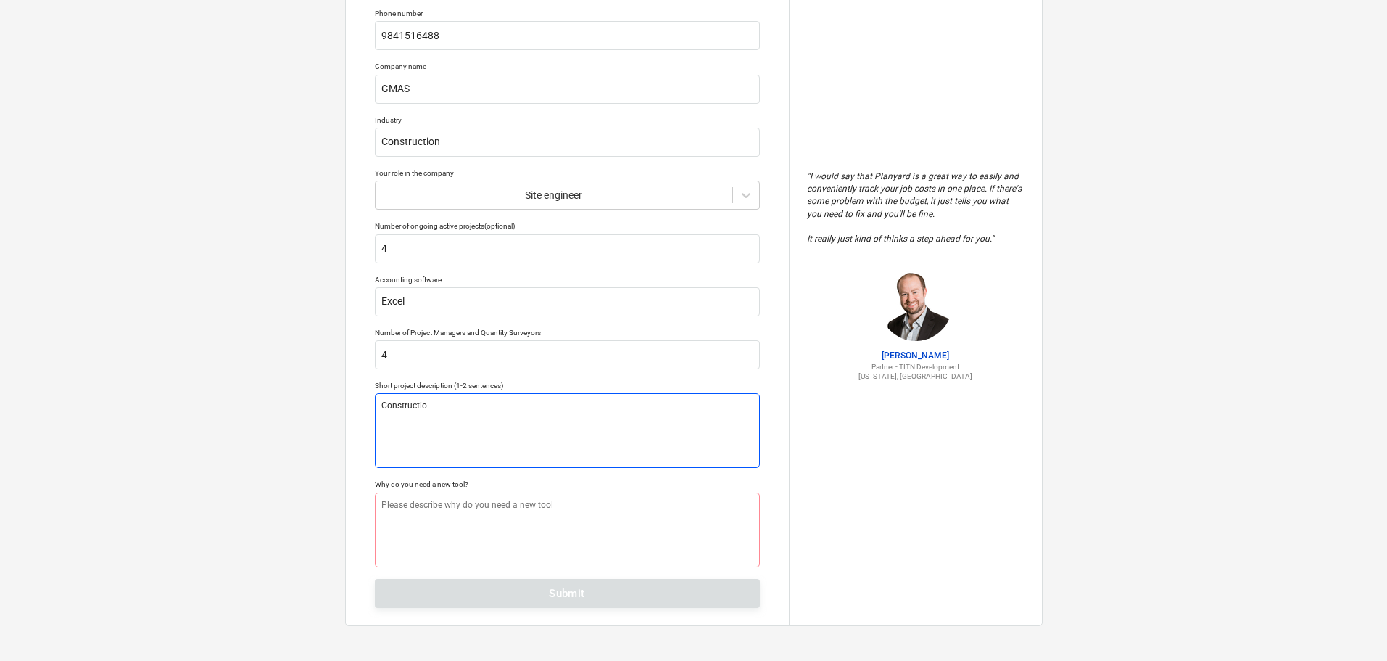
type textarea "Constructio"
type textarea "x"
type textarea "Constructio S"
type textarea "x"
type textarea "Constructio Si"
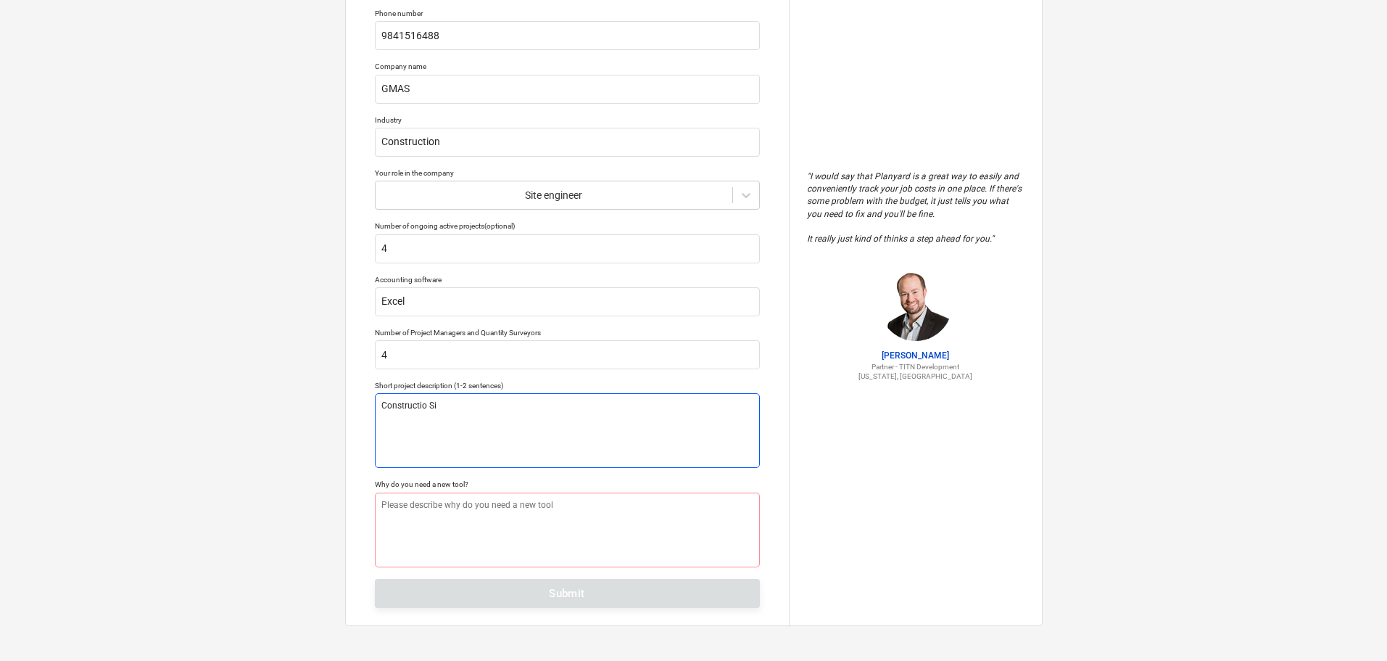
type textarea "x"
type textarea "Constructio Sit"
type textarea "x"
type textarea "Constructio Site"
type textarea "x"
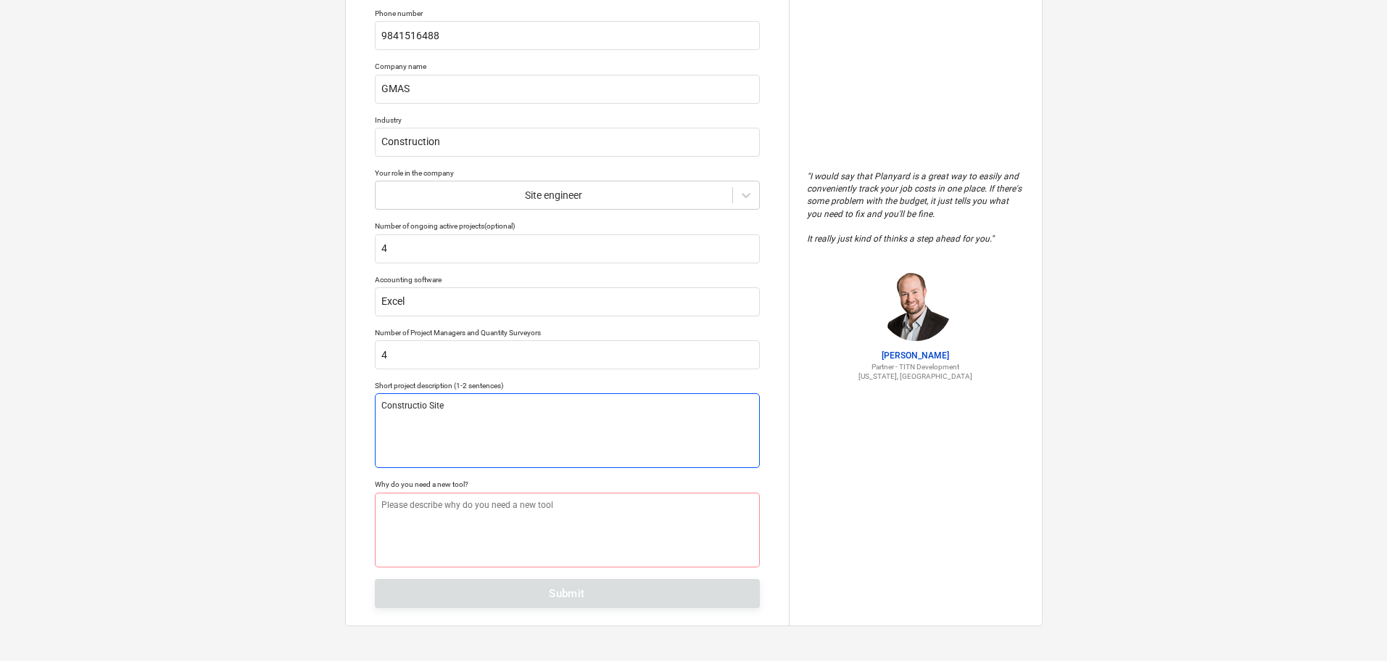
type textarea "Constructio Siter"
type textarea "x"
drag, startPoint x: 472, startPoint y: 414, endPoint x: 350, endPoint y: 391, distance: 124.7
click at [350, 391] on div "Tell us a bit more about your work We will customize your account based on that…" at bounding box center [567, 276] width 443 height 698
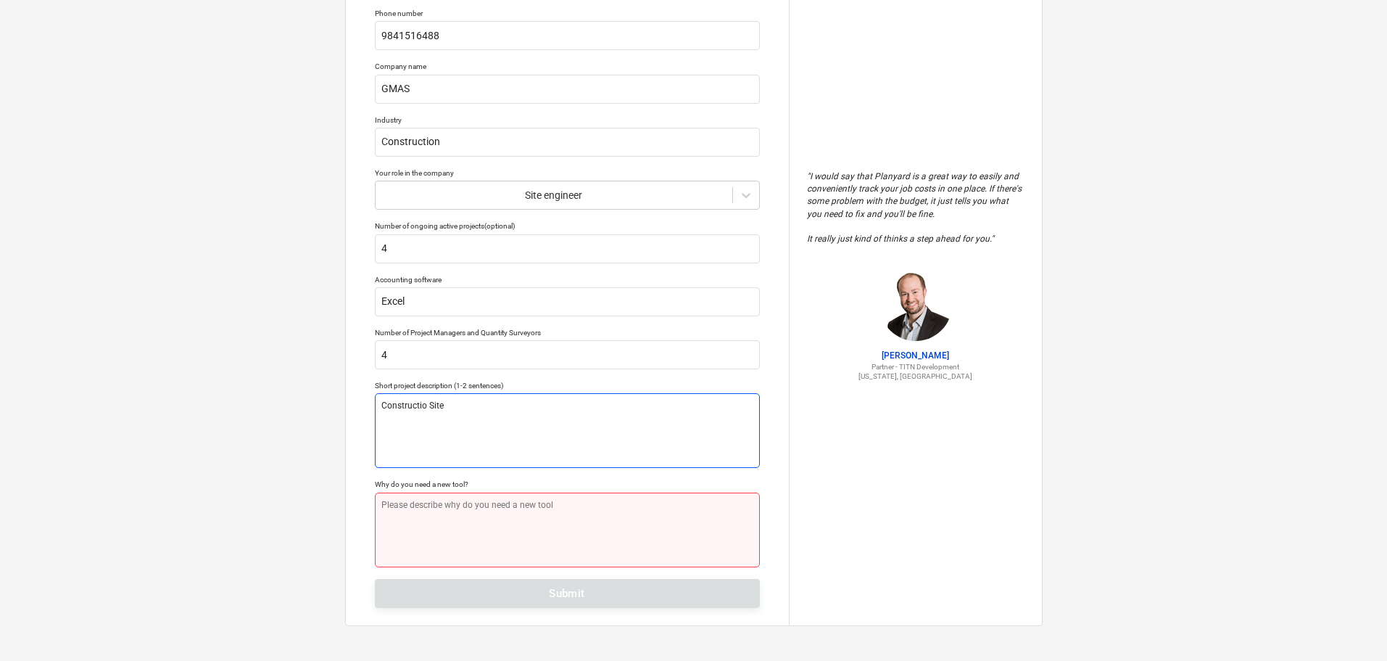
type textarea "Constructio Site"
click at [430, 516] on textarea at bounding box center [567, 529] width 385 height 75
type textarea "x"
type textarea "y"
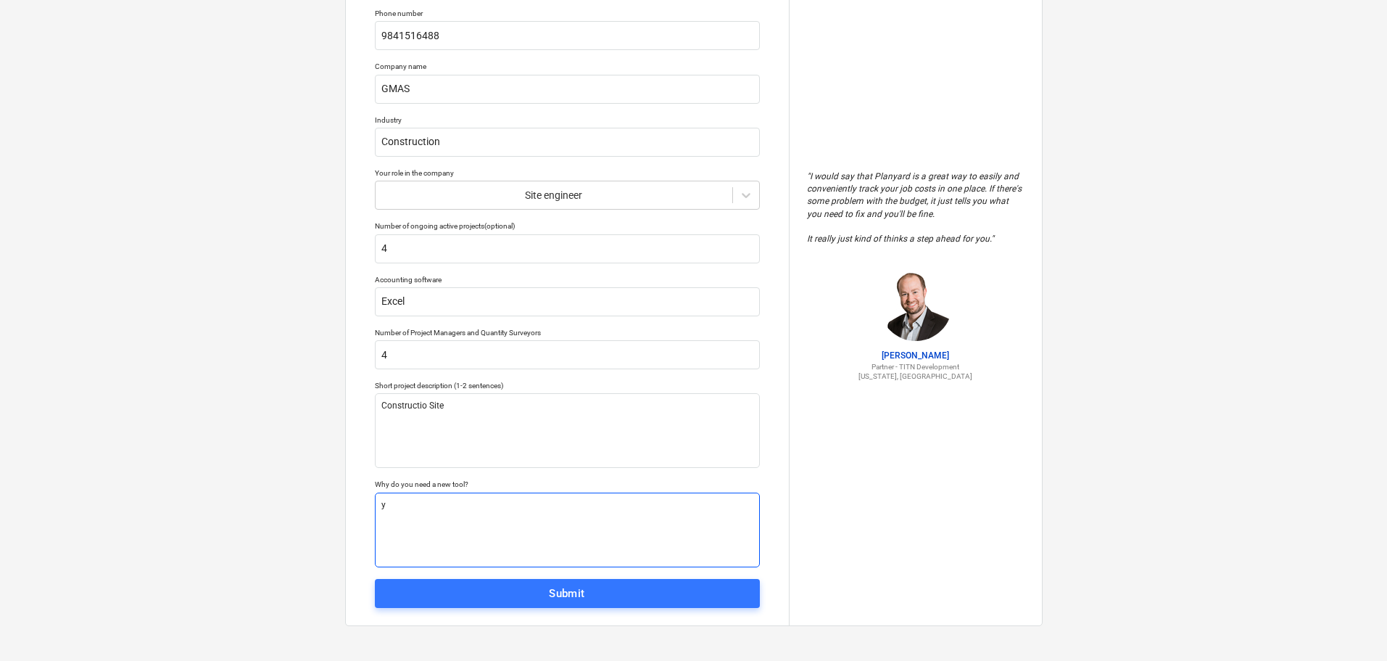
type textarea "x"
type textarea "ye"
type textarea "x"
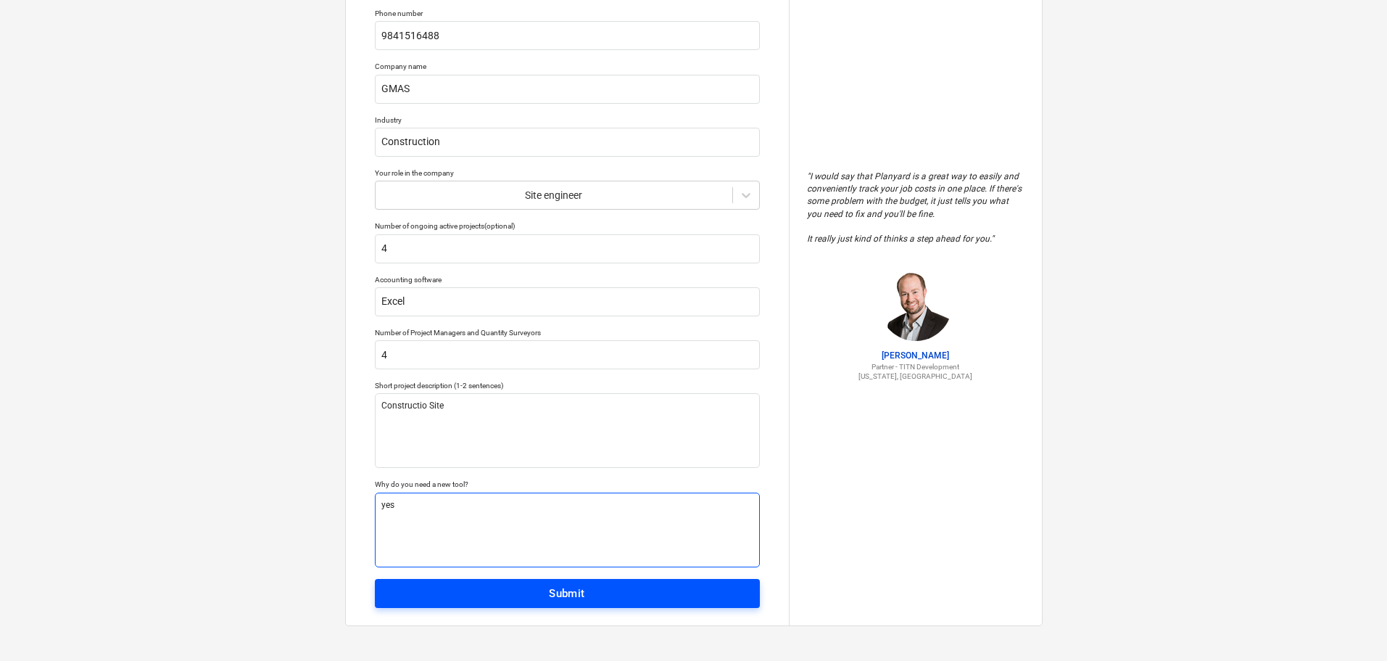
type textarea "yes"
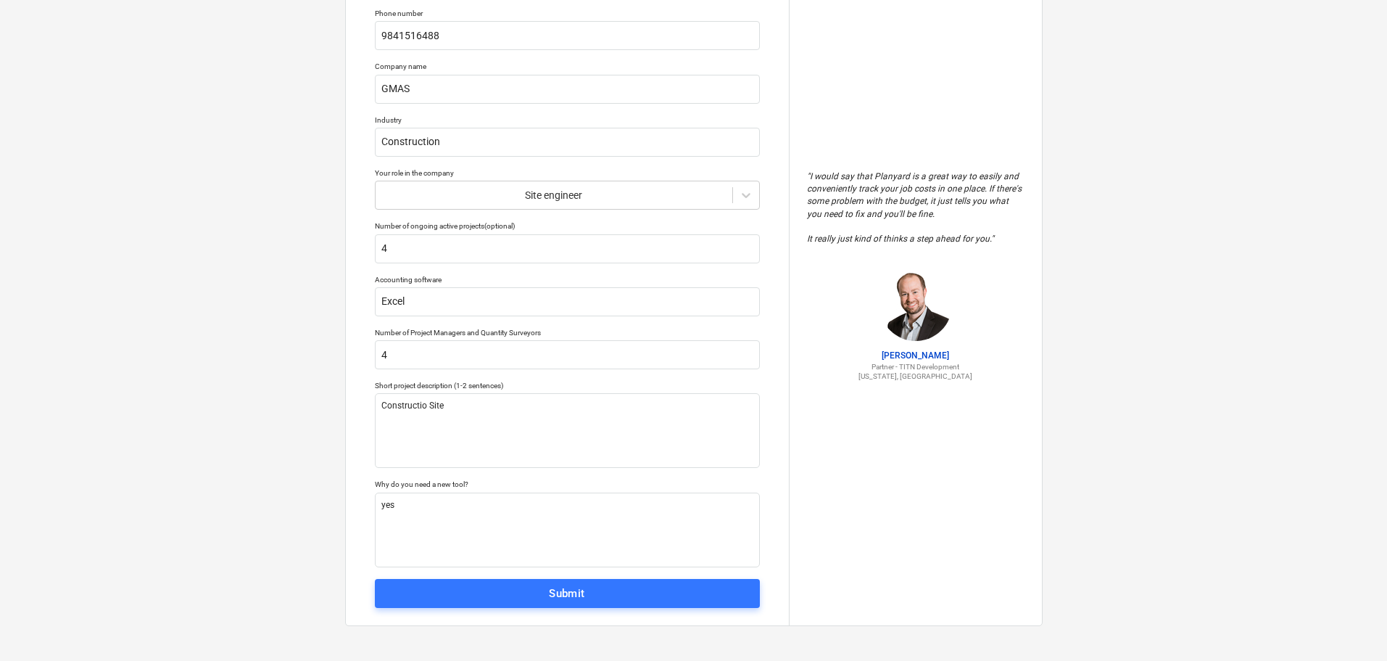
click at [532, 594] on span "Submit" at bounding box center [567, 593] width 353 height 19
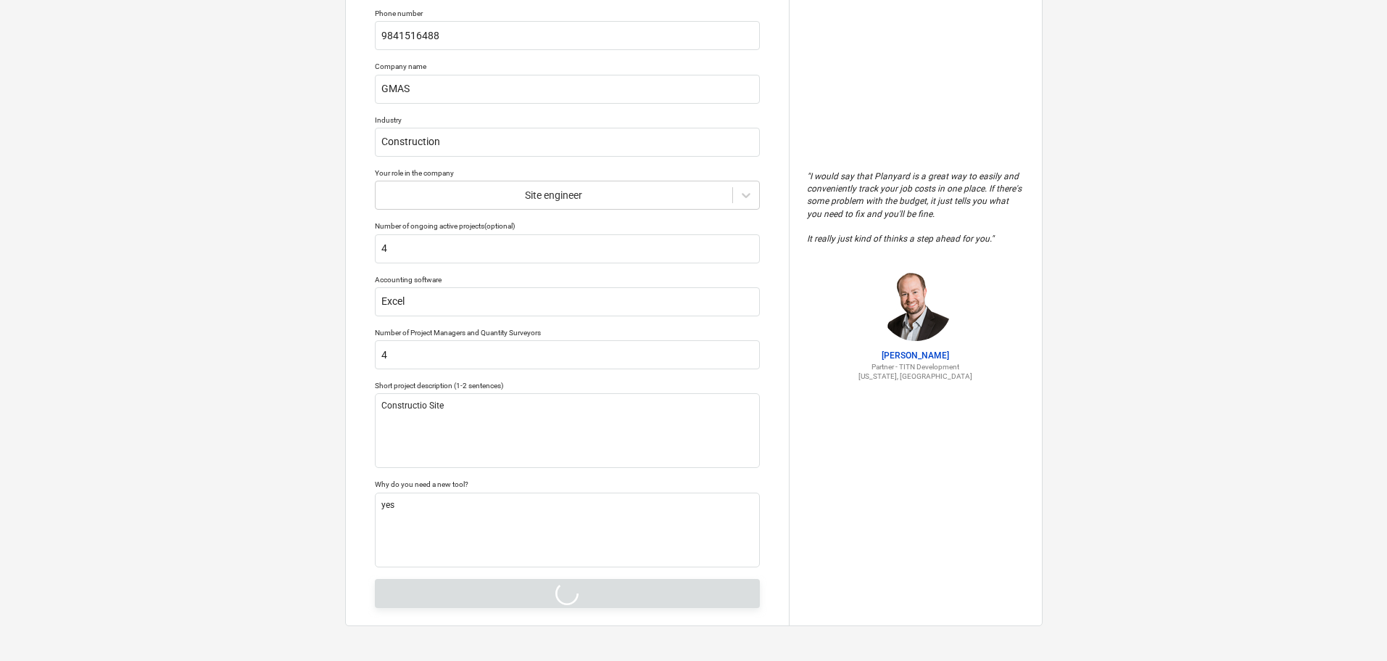
type textarea "x"
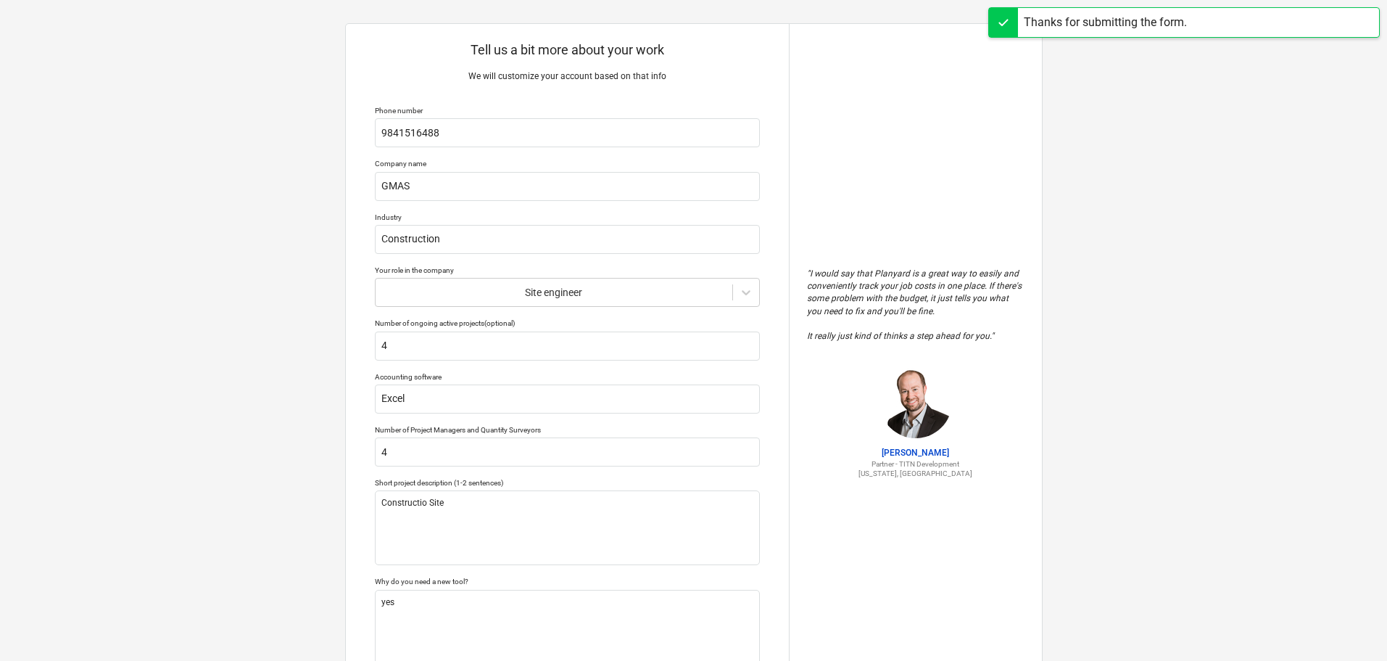
scroll to position [0, 0]
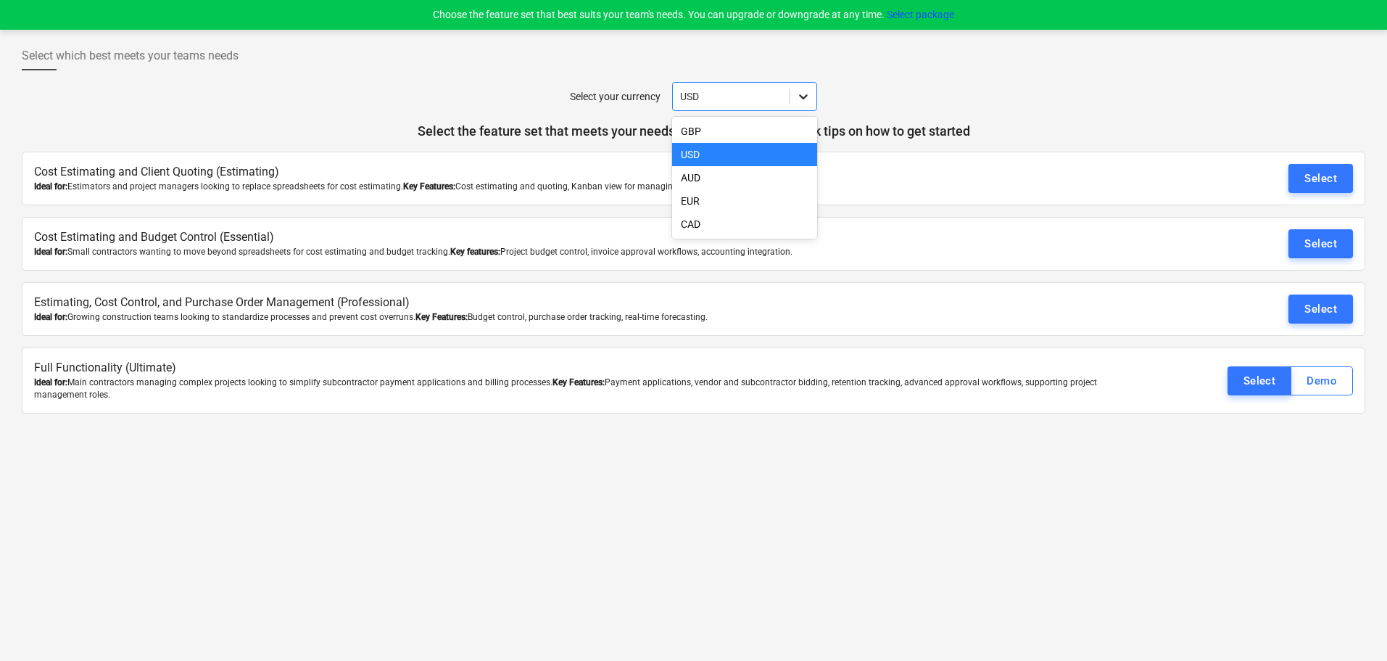
click at [801, 97] on icon at bounding box center [803, 96] width 15 height 15
type input "r"
click at [707, 181] on div "AUD" at bounding box center [744, 177] width 145 height 23
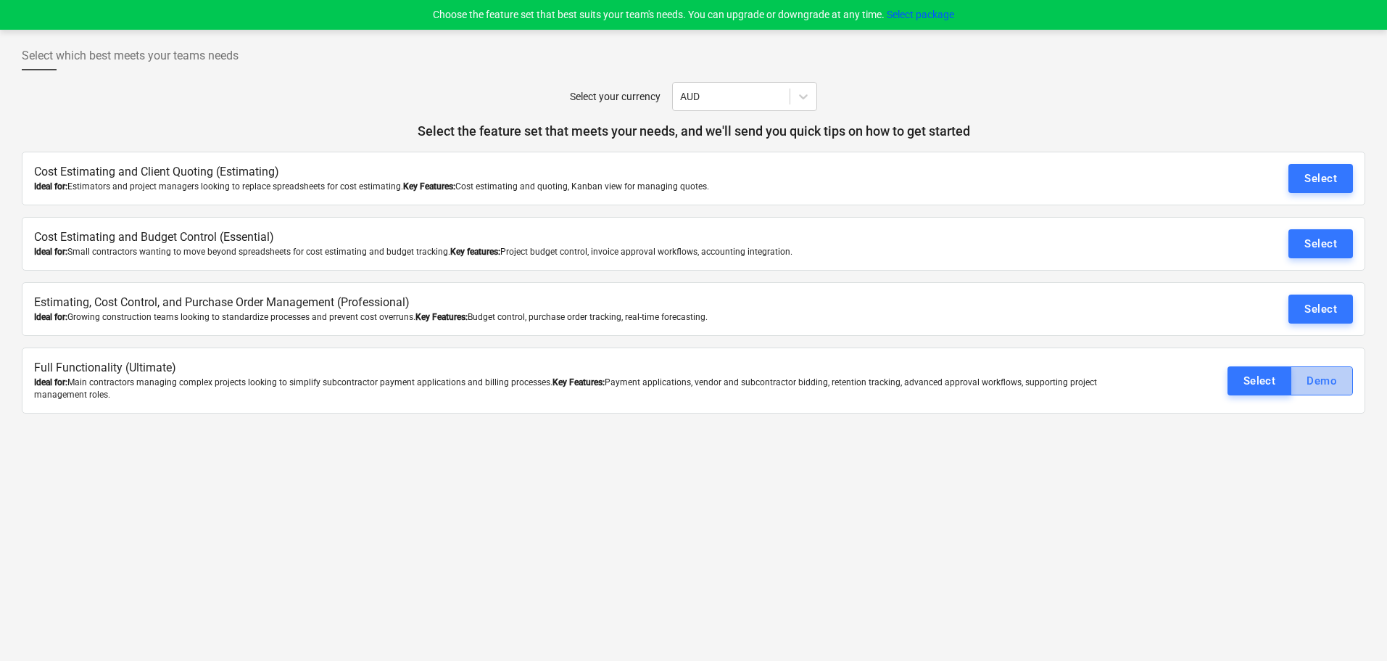
click at [1321, 379] on div "Demo" at bounding box center [1322, 380] width 30 height 19
